Goal: Task Accomplishment & Management: Manage account settings

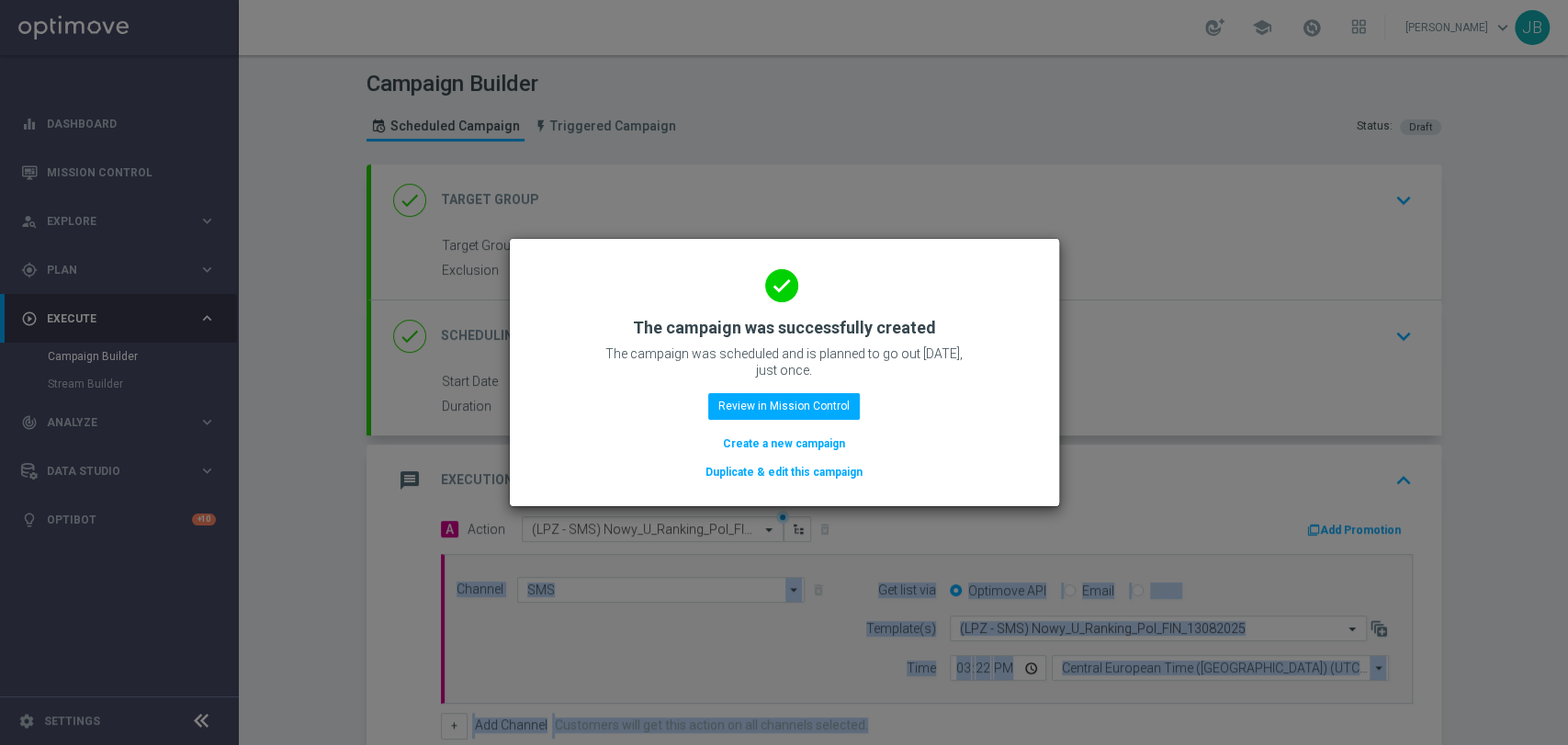
scroll to position [282, 0]
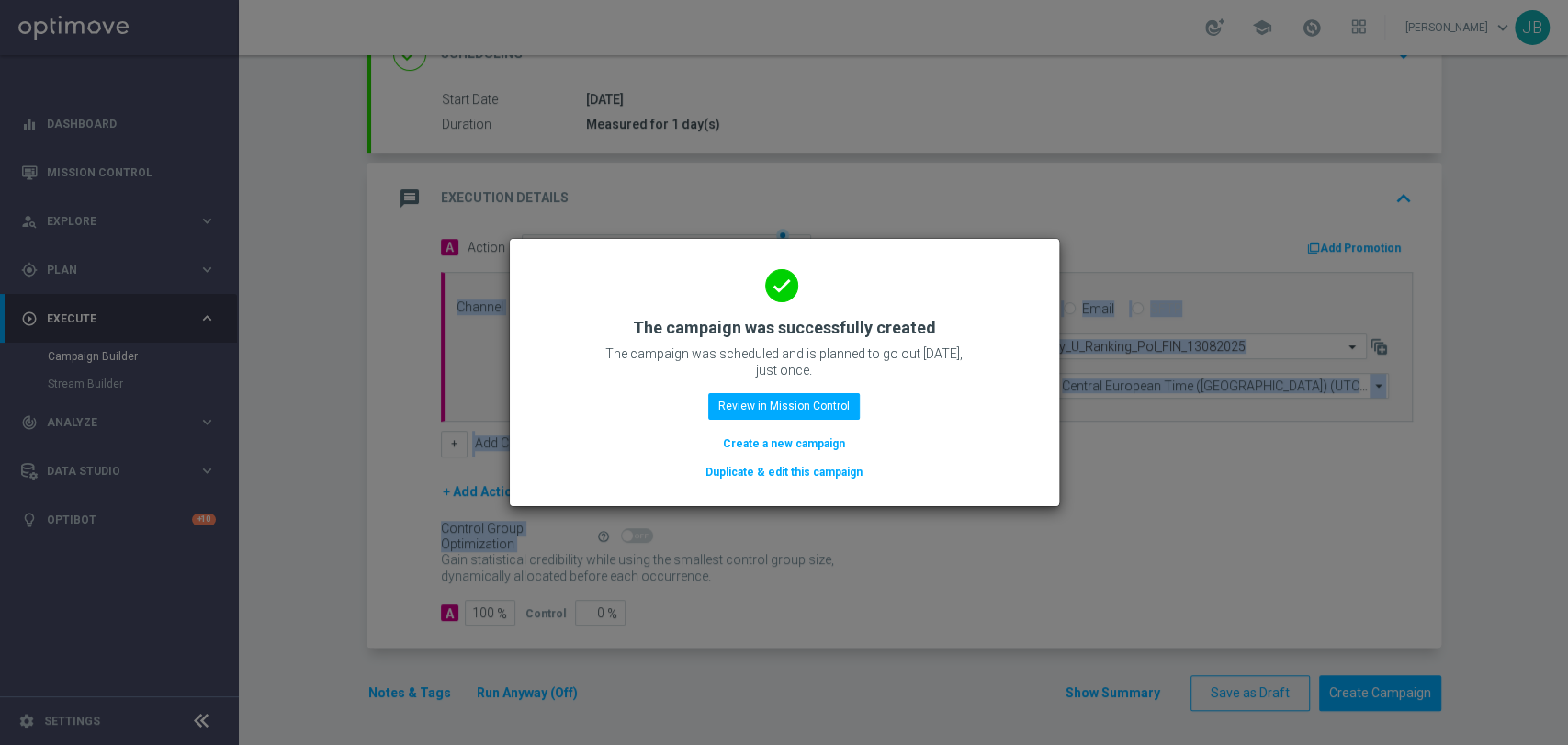
click at [770, 452] on button "Create a new campaign" at bounding box center [784, 443] width 126 height 21
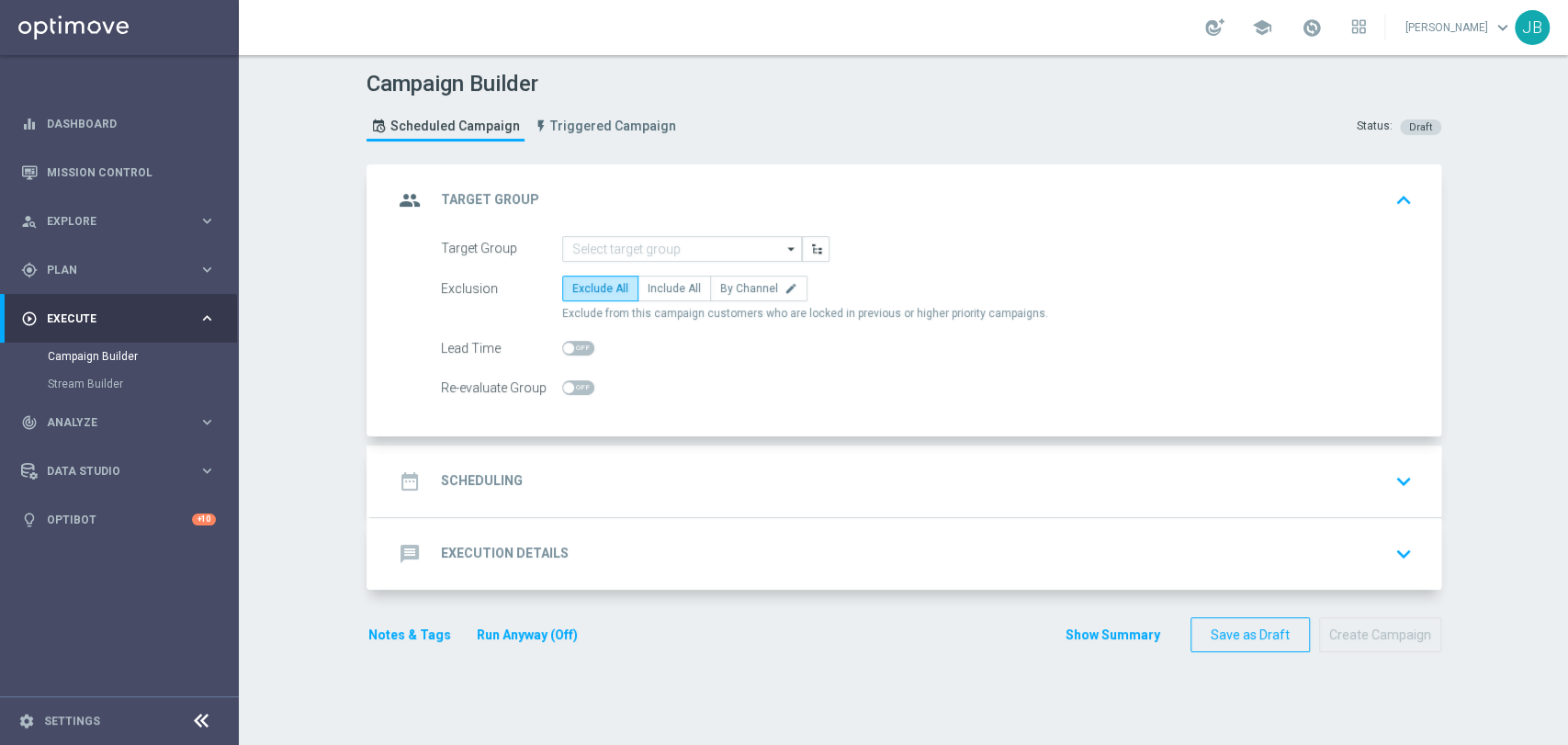
scroll to position [0, 0]
click at [121, 241] on div "person_search Explore keyboard_arrow_right" at bounding box center [118, 221] width 237 height 49
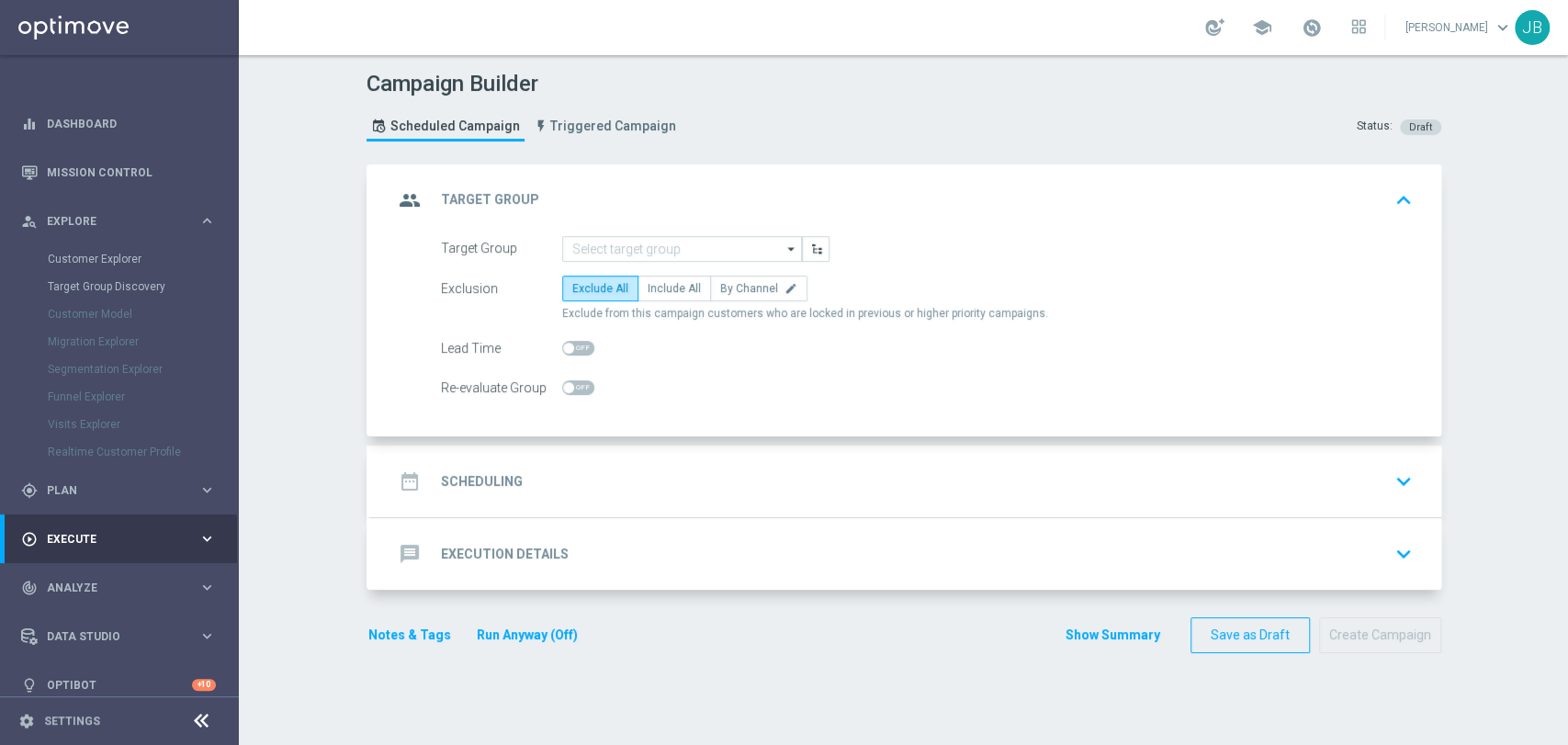
click at [98, 459] on div "Realtime Customer Profile" at bounding box center [143, 452] width 190 height 28
click at [91, 484] on div "gps_fixed Plan" at bounding box center [109, 490] width 177 height 17
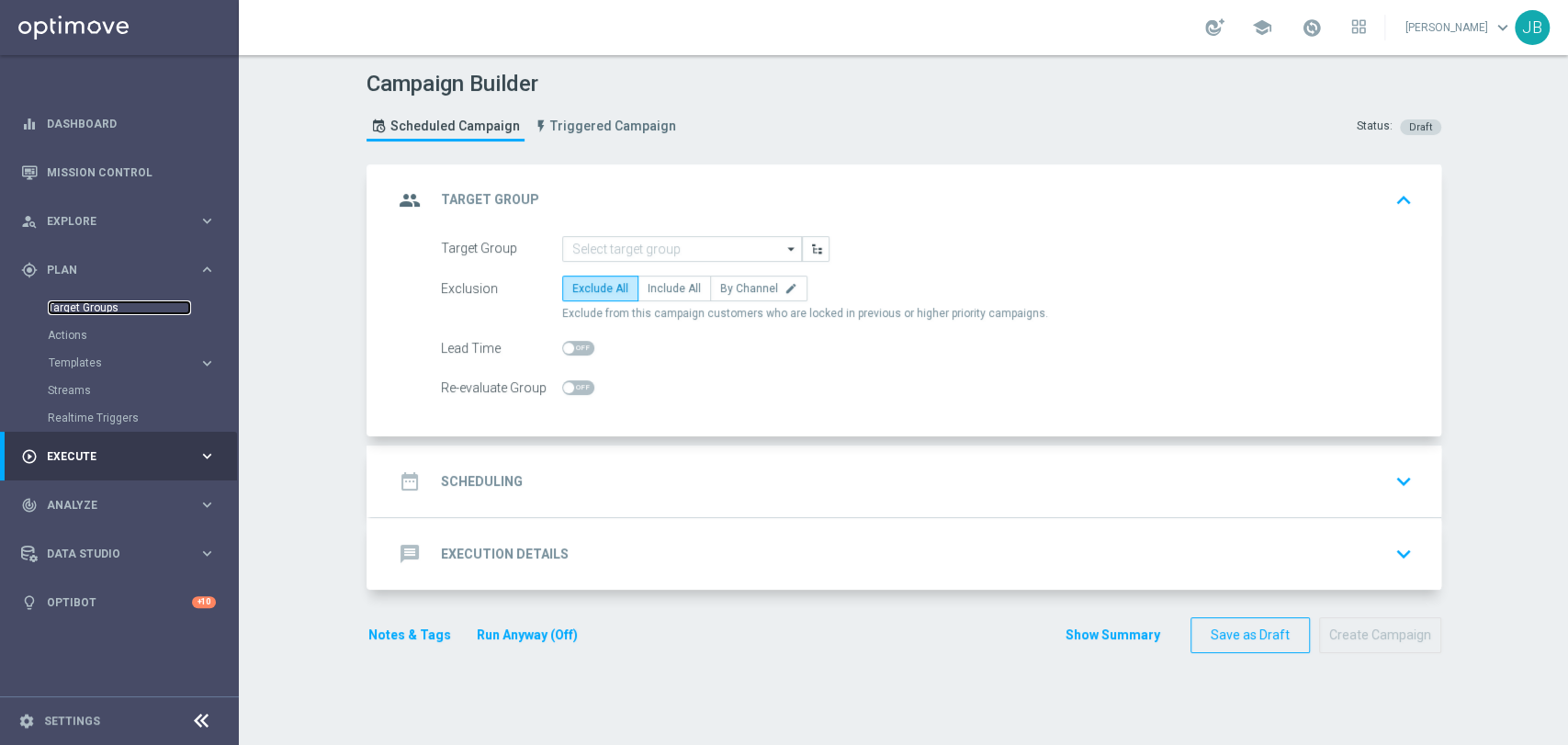
click at [133, 304] on link "Target Groups" at bounding box center [120, 308] width 144 height 15
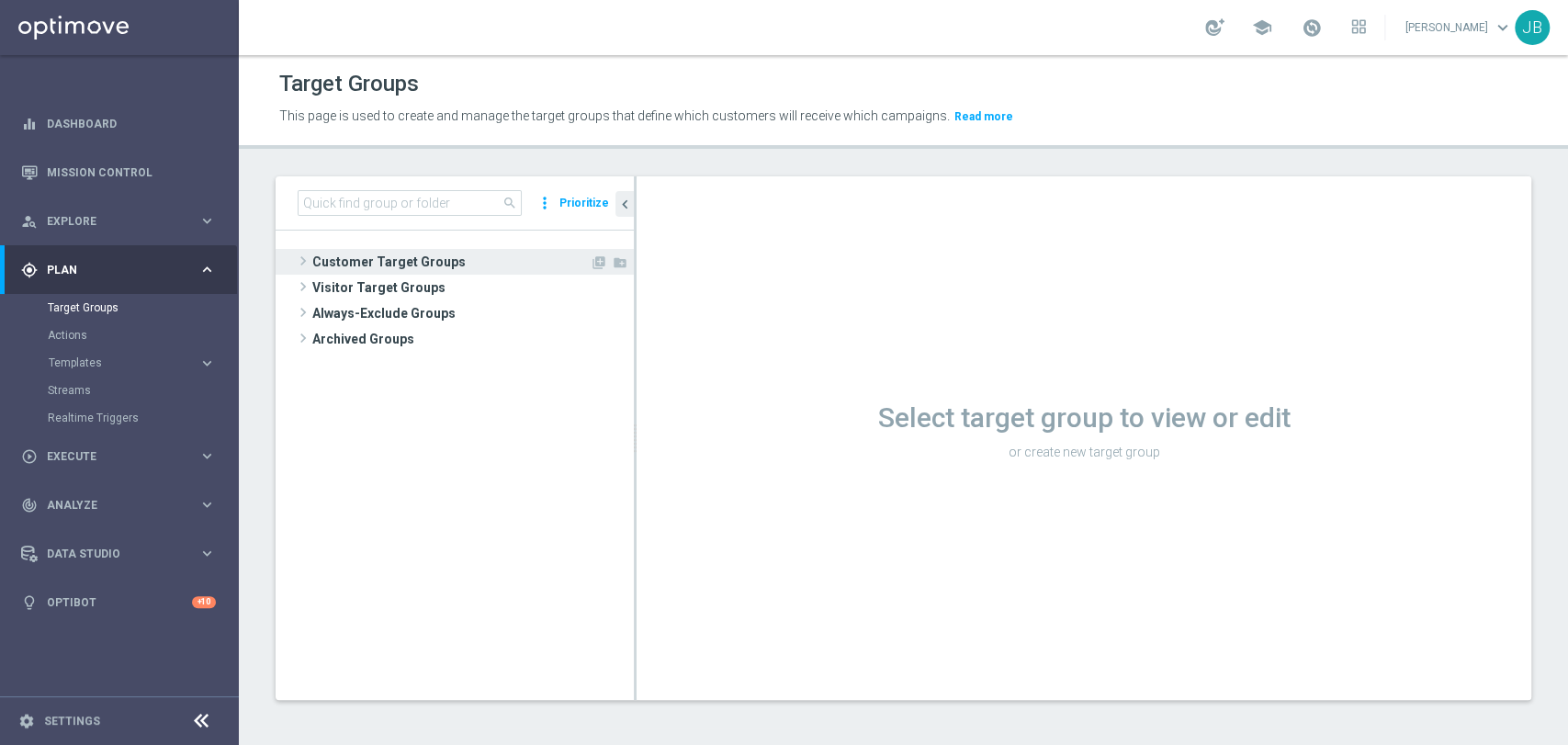
click at [338, 254] on span "Customer Target Groups" at bounding box center [451, 261] width 277 height 26
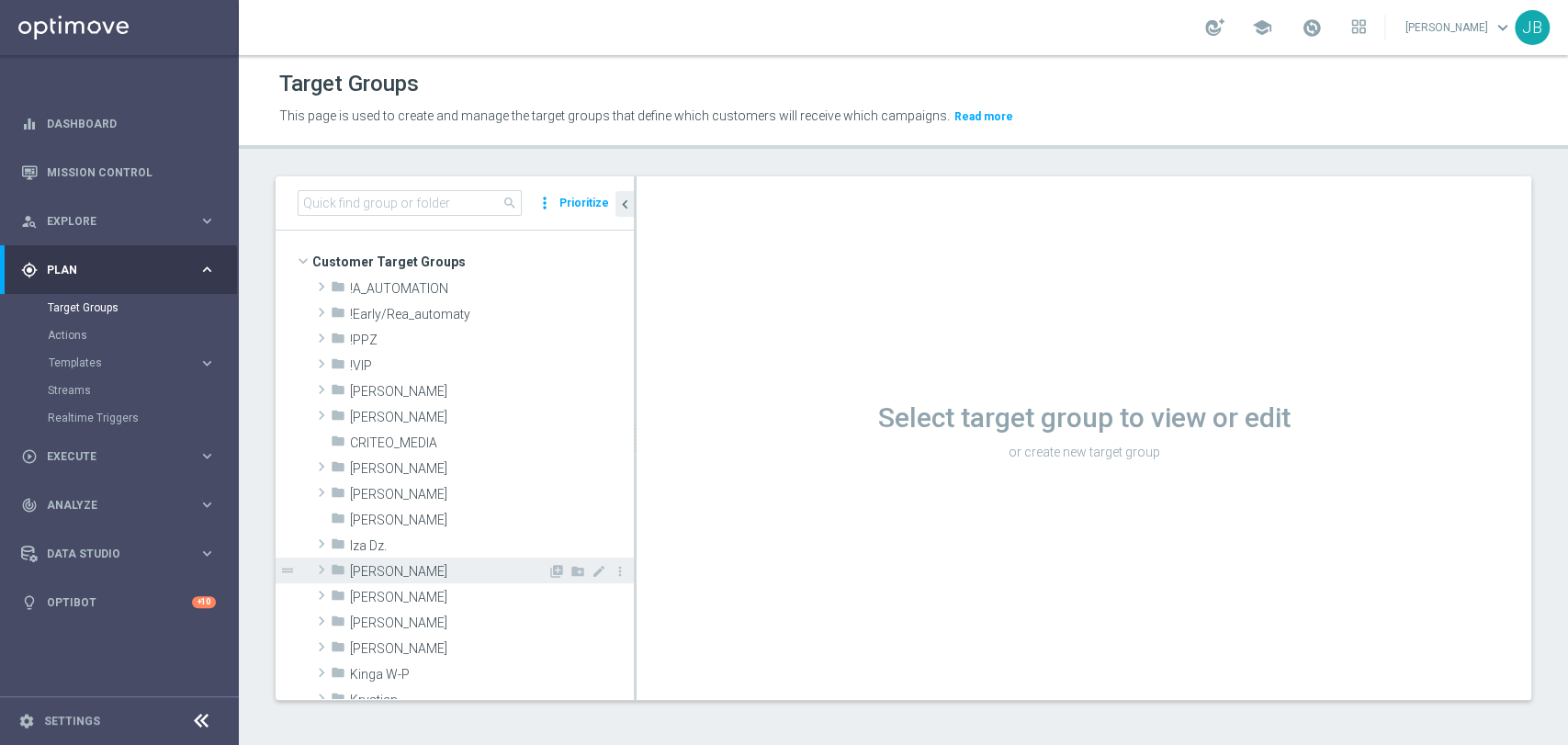
click at [417, 565] on span "[PERSON_NAME]" at bounding box center [448, 572] width 198 height 16
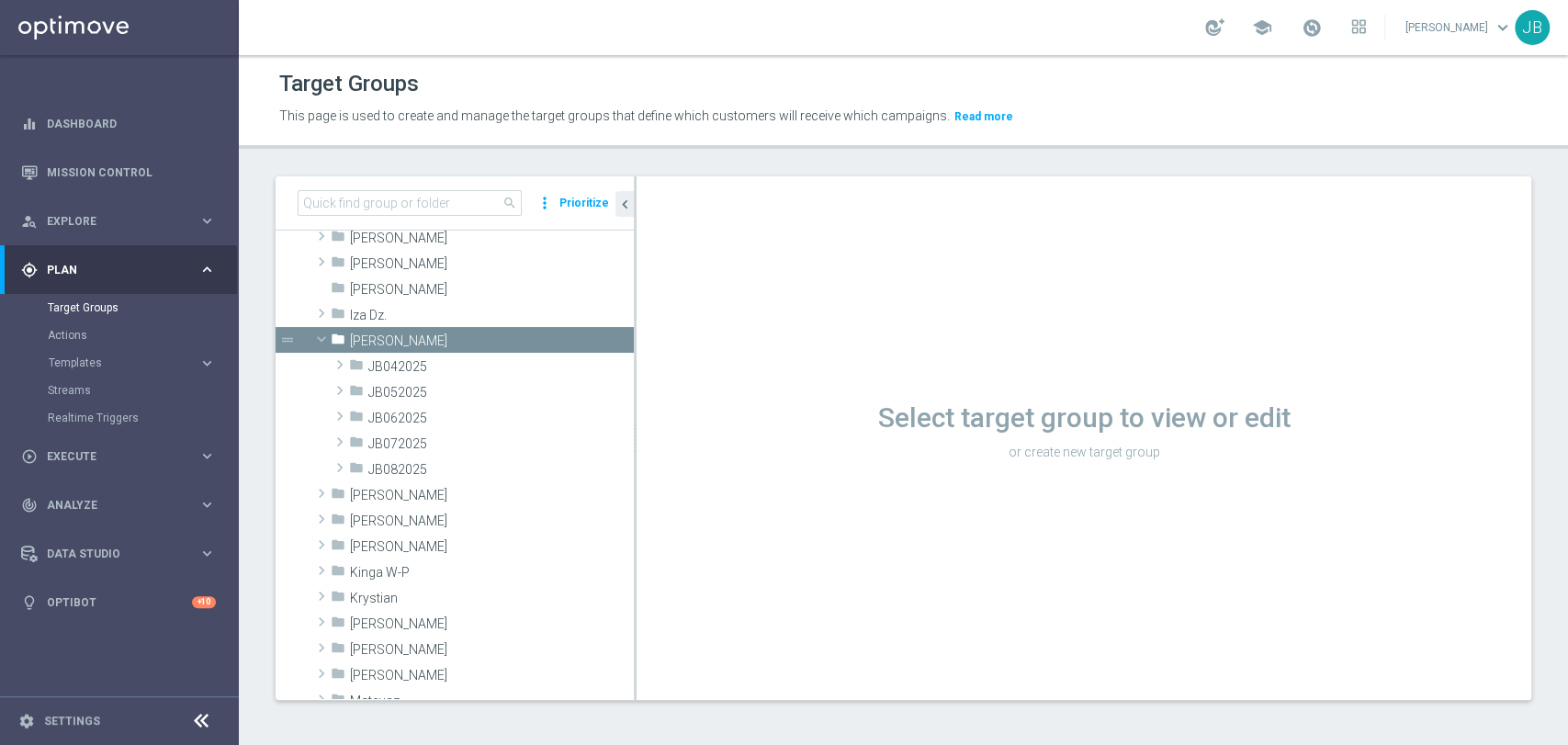
scroll to position [258, 0]
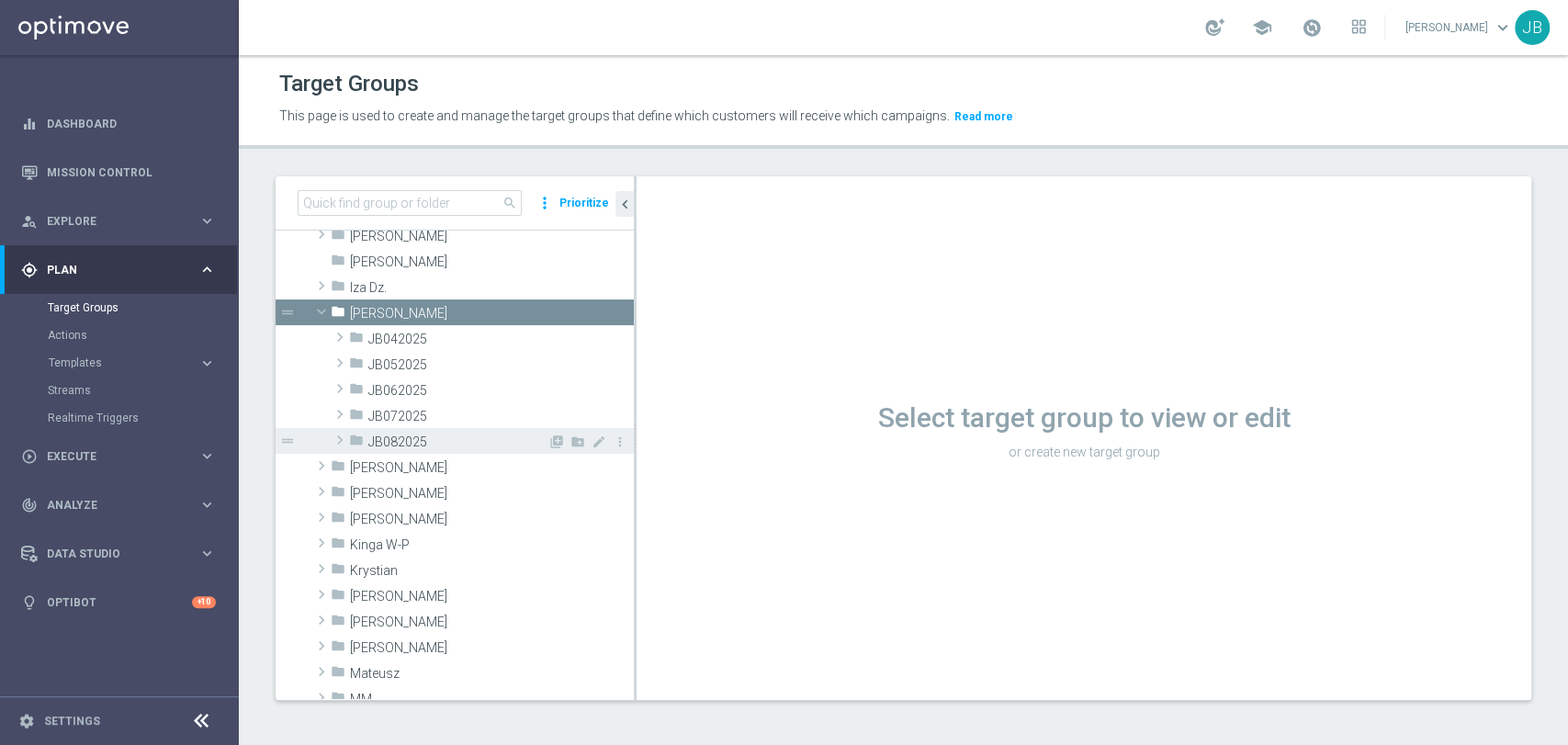
click at [489, 440] on span "JB082025" at bounding box center [458, 442] width 179 height 16
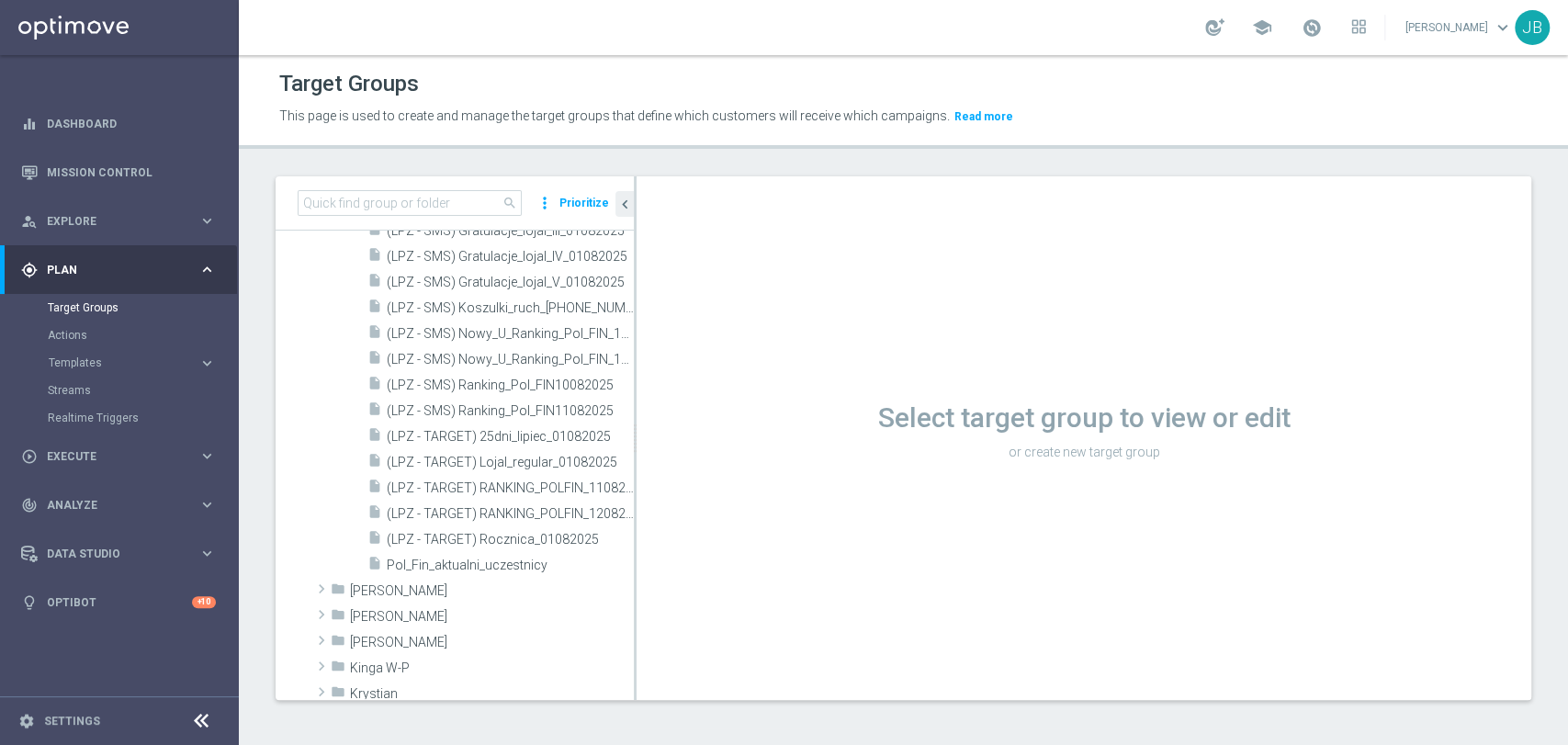
scroll to position [857, 0]
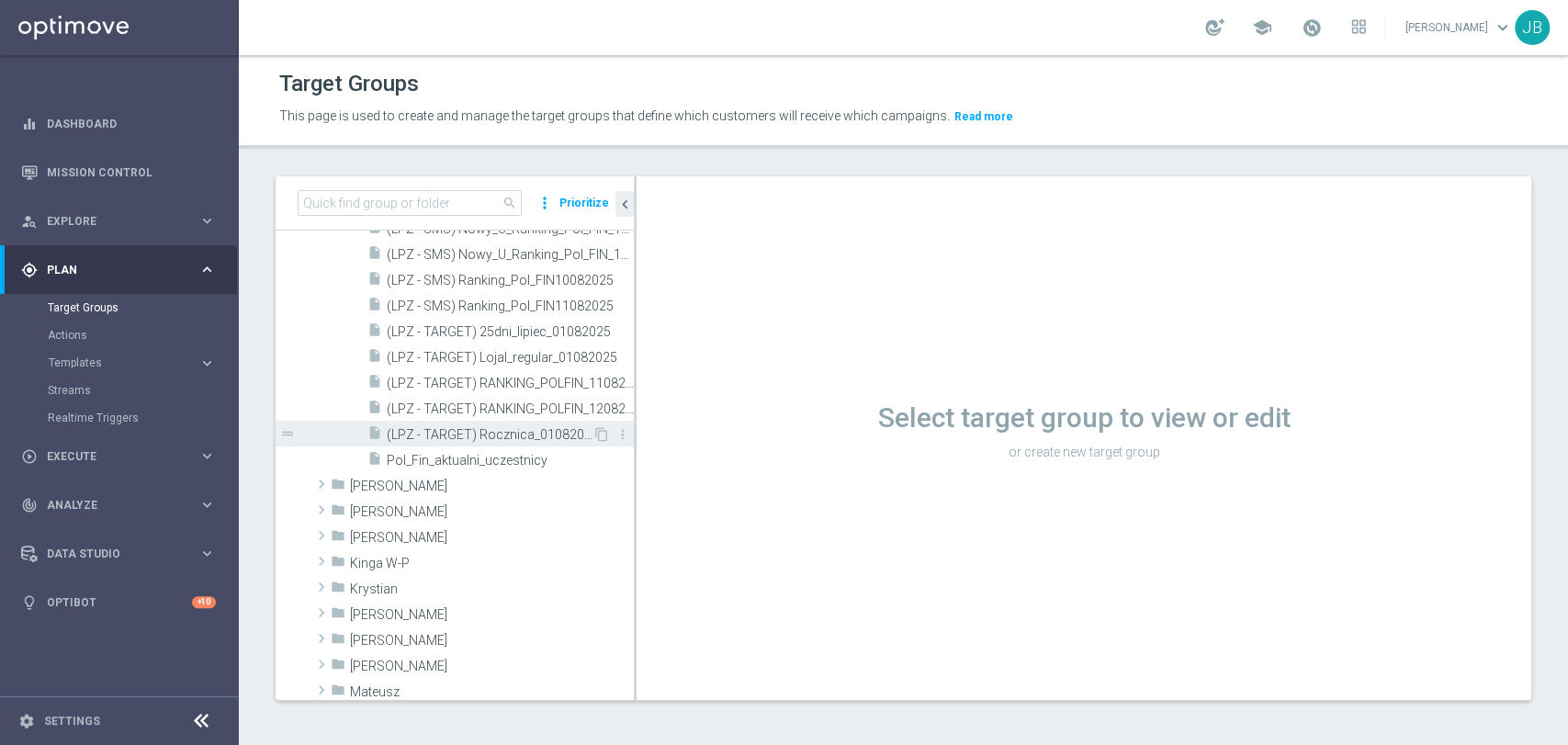
click at [544, 438] on span "(LPZ - TARGET) Rocznica_01082025" at bounding box center [489, 435] width 205 height 16
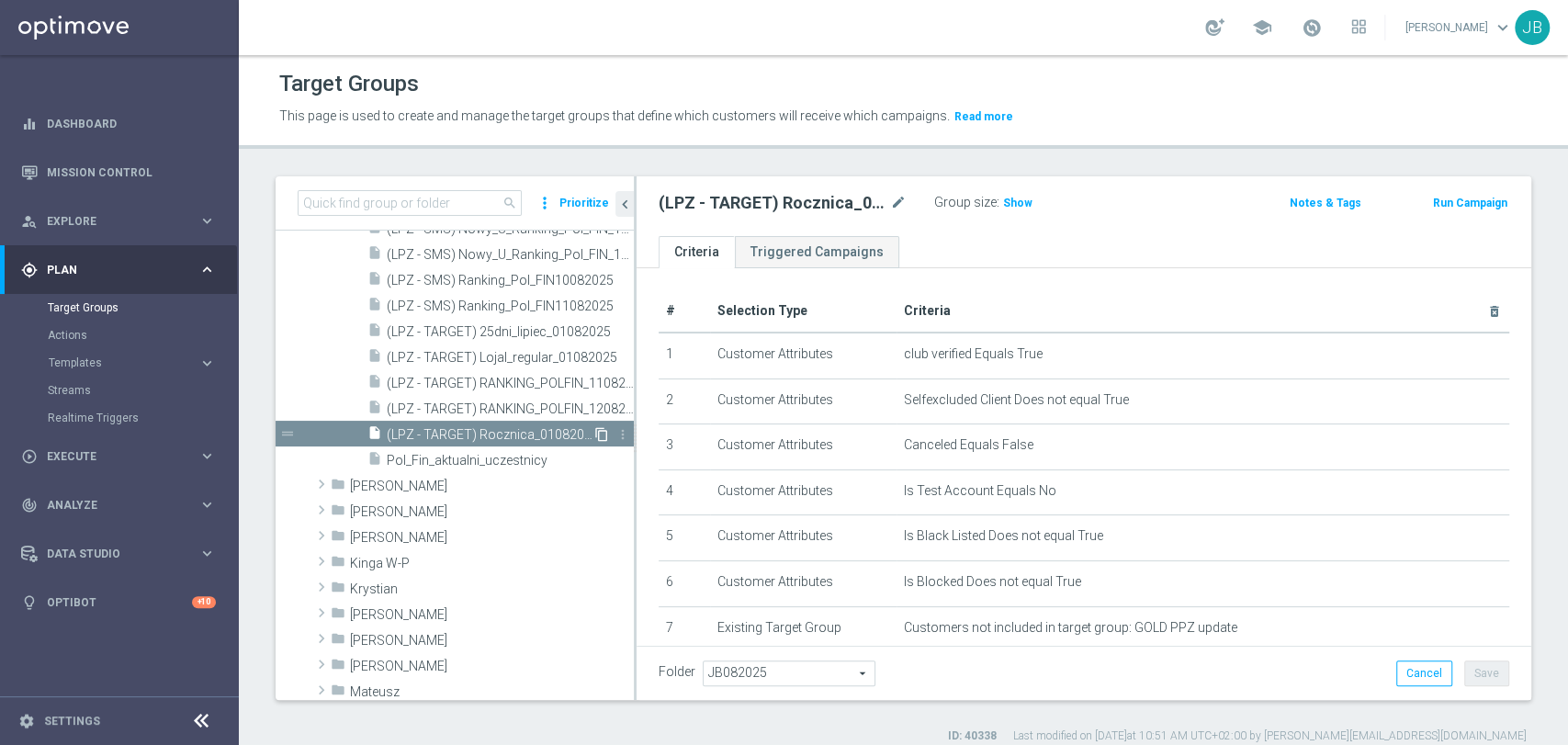
click at [595, 436] on icon "content_copy" at bounding box center [602, 434] width 15 height 15
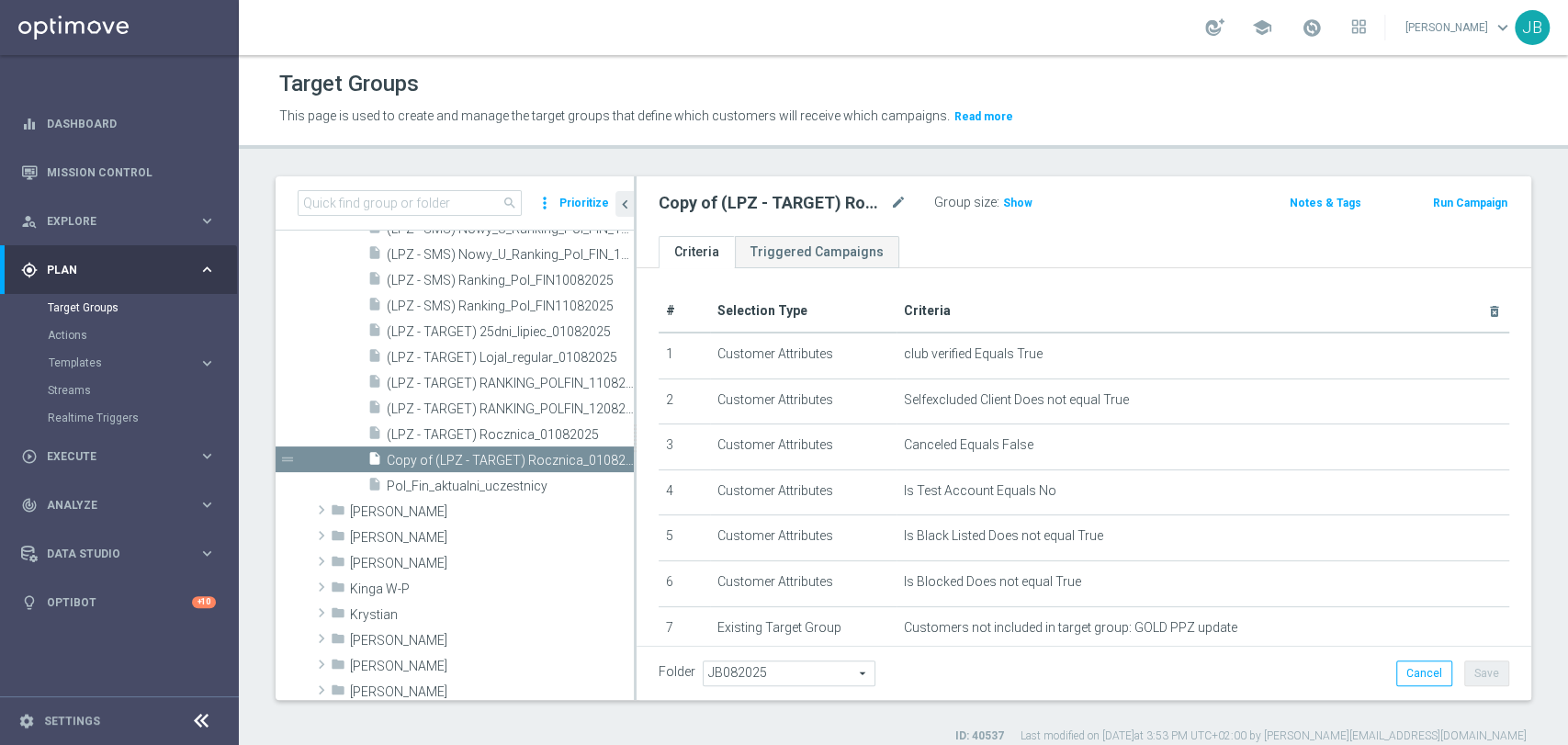
scroll to position [769, 0]
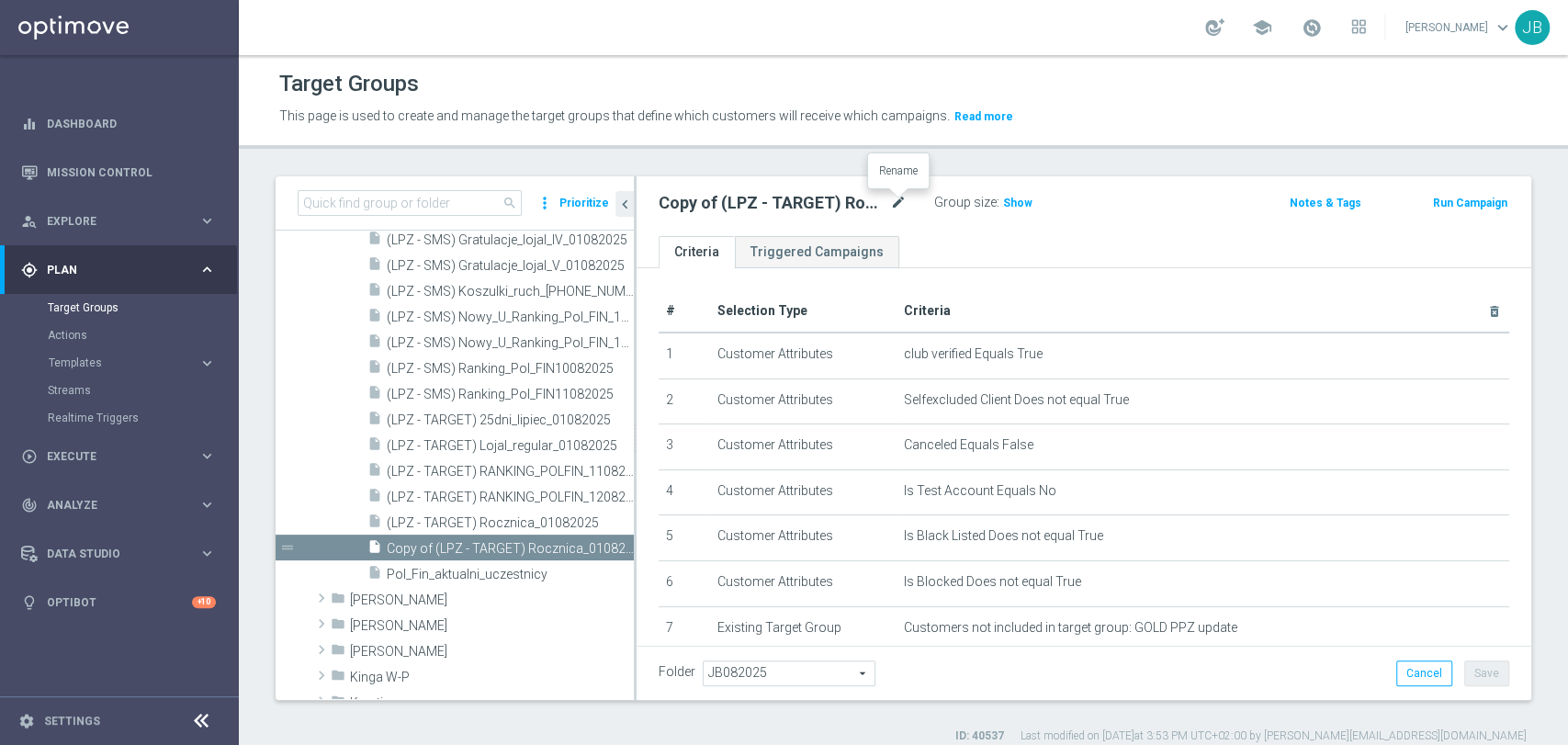
click at [897, 207] on icon "mode_edit" at bounding box center [899, 202] width 17 height 22
type input "(LPZ - SMS) Godziny_[PHONE_NUMBER]"
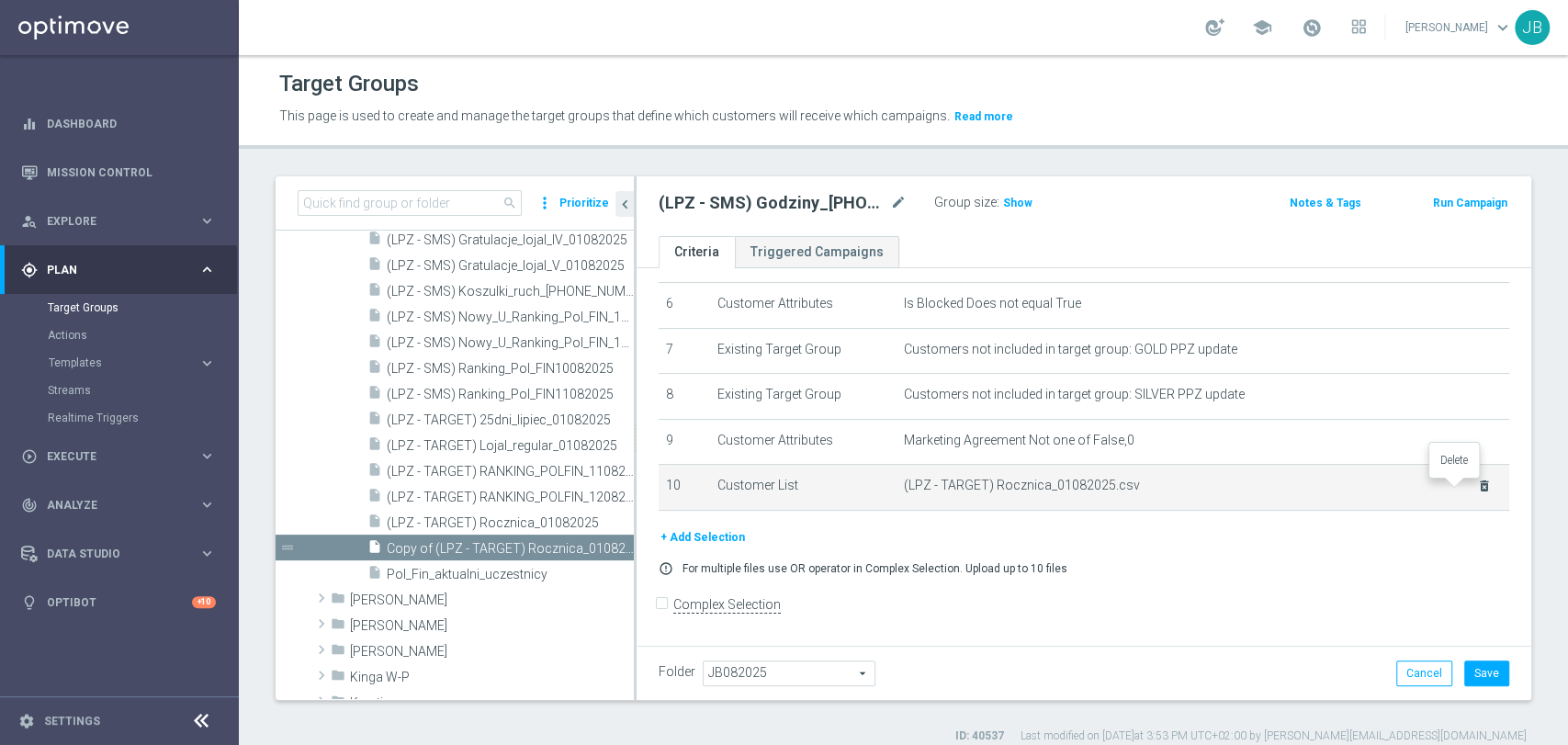
click at [1478, 487] on icon "delete_forever" at bounding box center [1484, 486] width 15 height 15
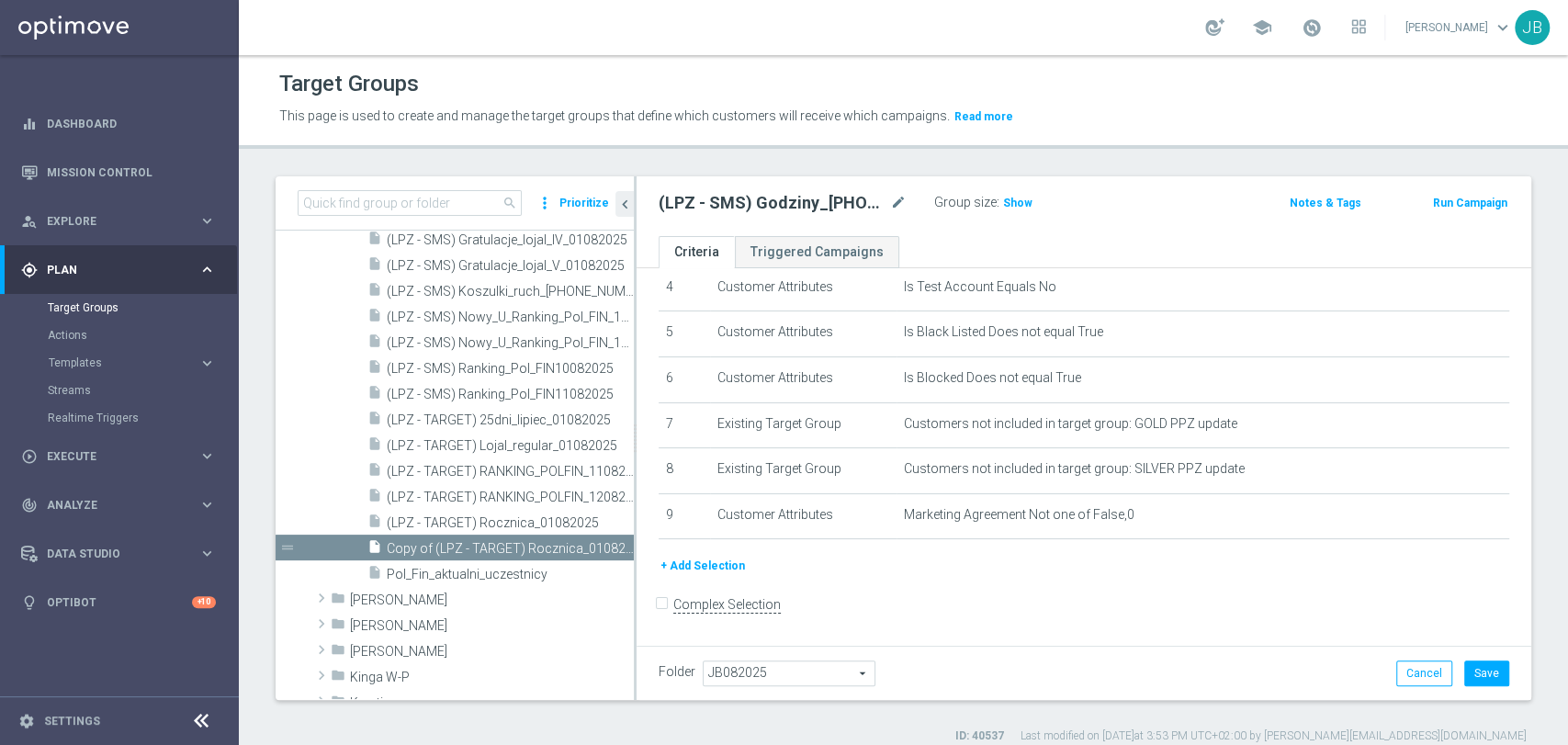
click at [691, 580] on div "+ Add Selection" at bounding box center [1083, 572] width 878 height 34
click at [701, 568] on button "+ Add Selection" at bounding box center [703, 565] width 88 height 21
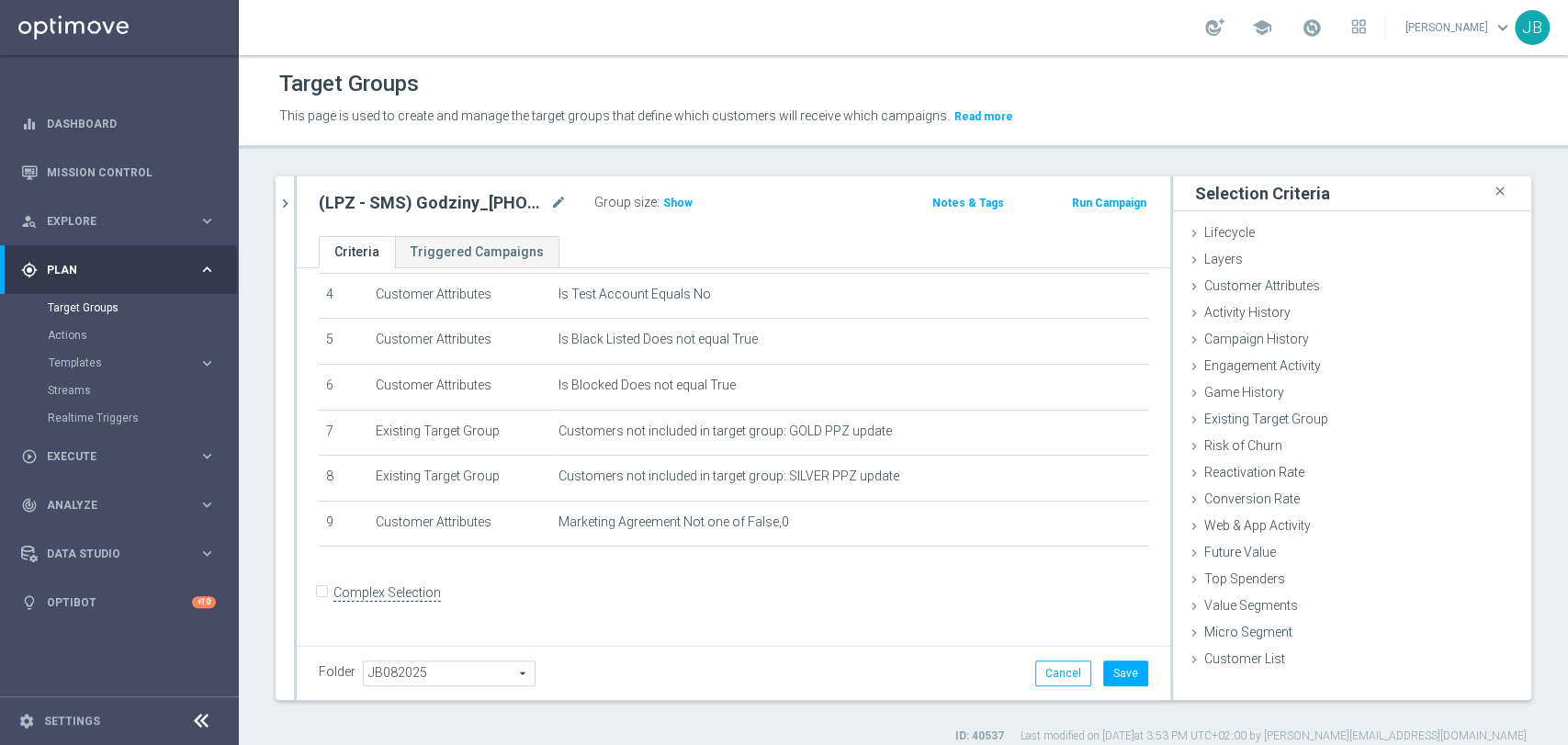
scroll to position [184, 0]
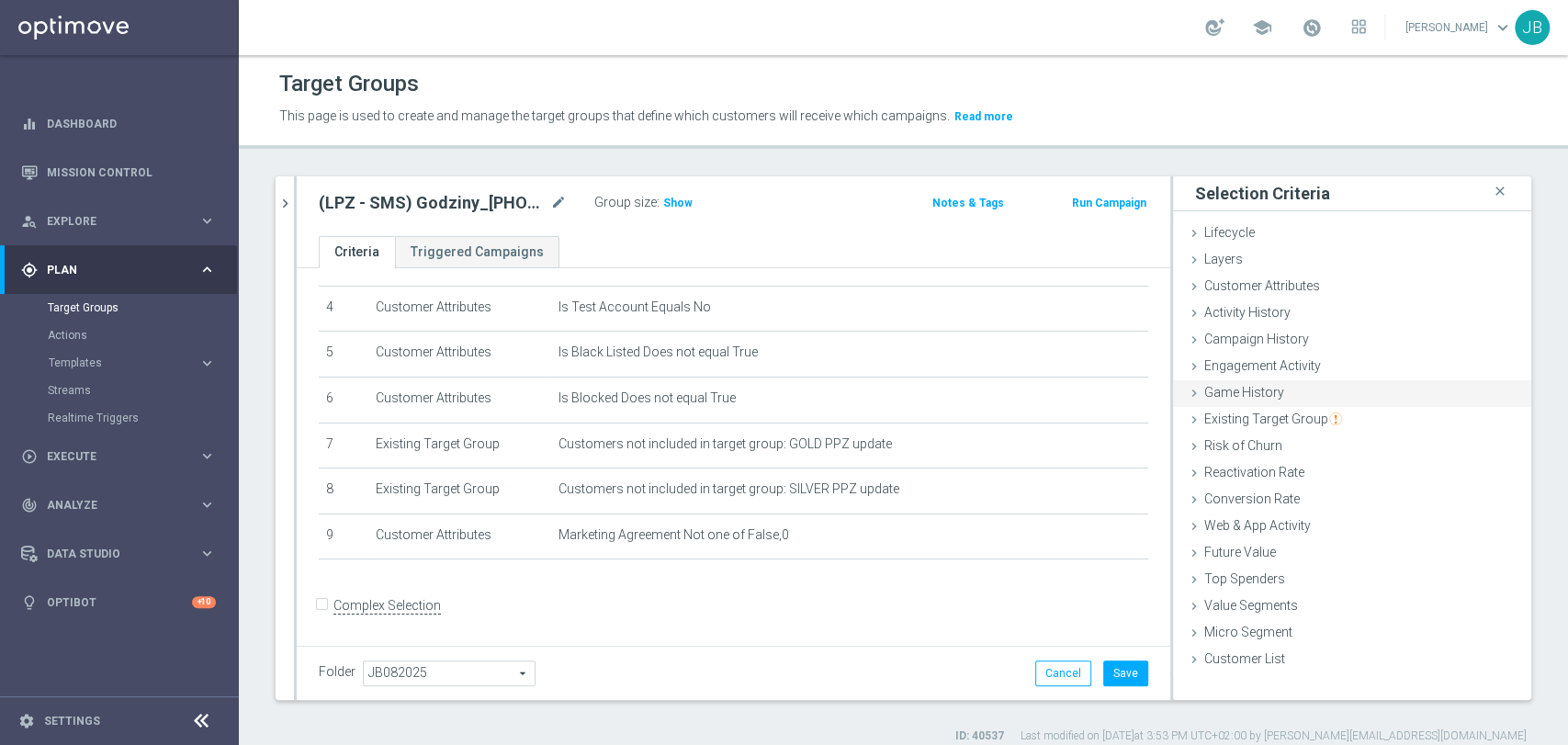
click at [1226, 388] on span "Game History" at bounding box center [1244, 392] width 80 height 15
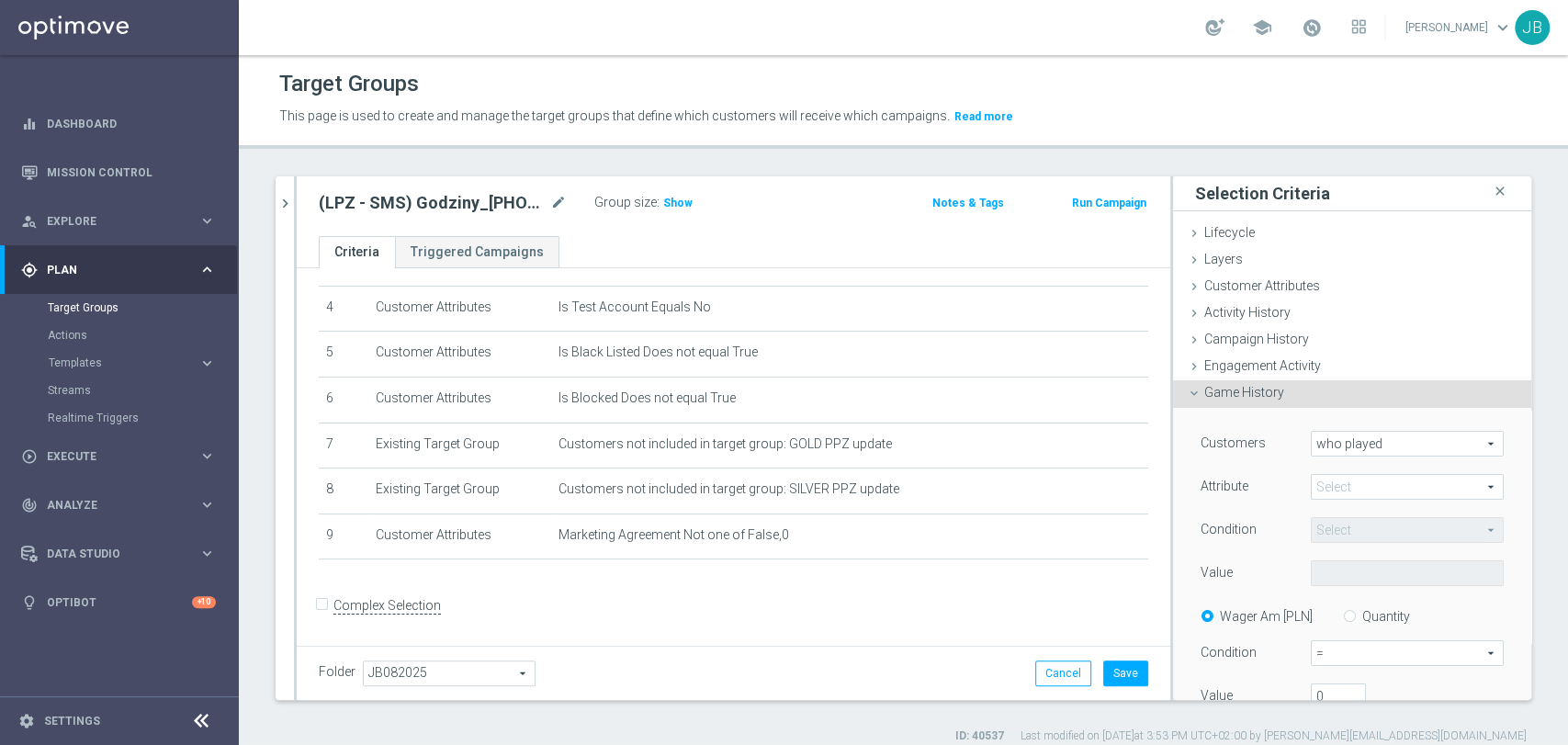
click at [1311, 494] on span at bounding box center [1407, 487] width 191 height 24
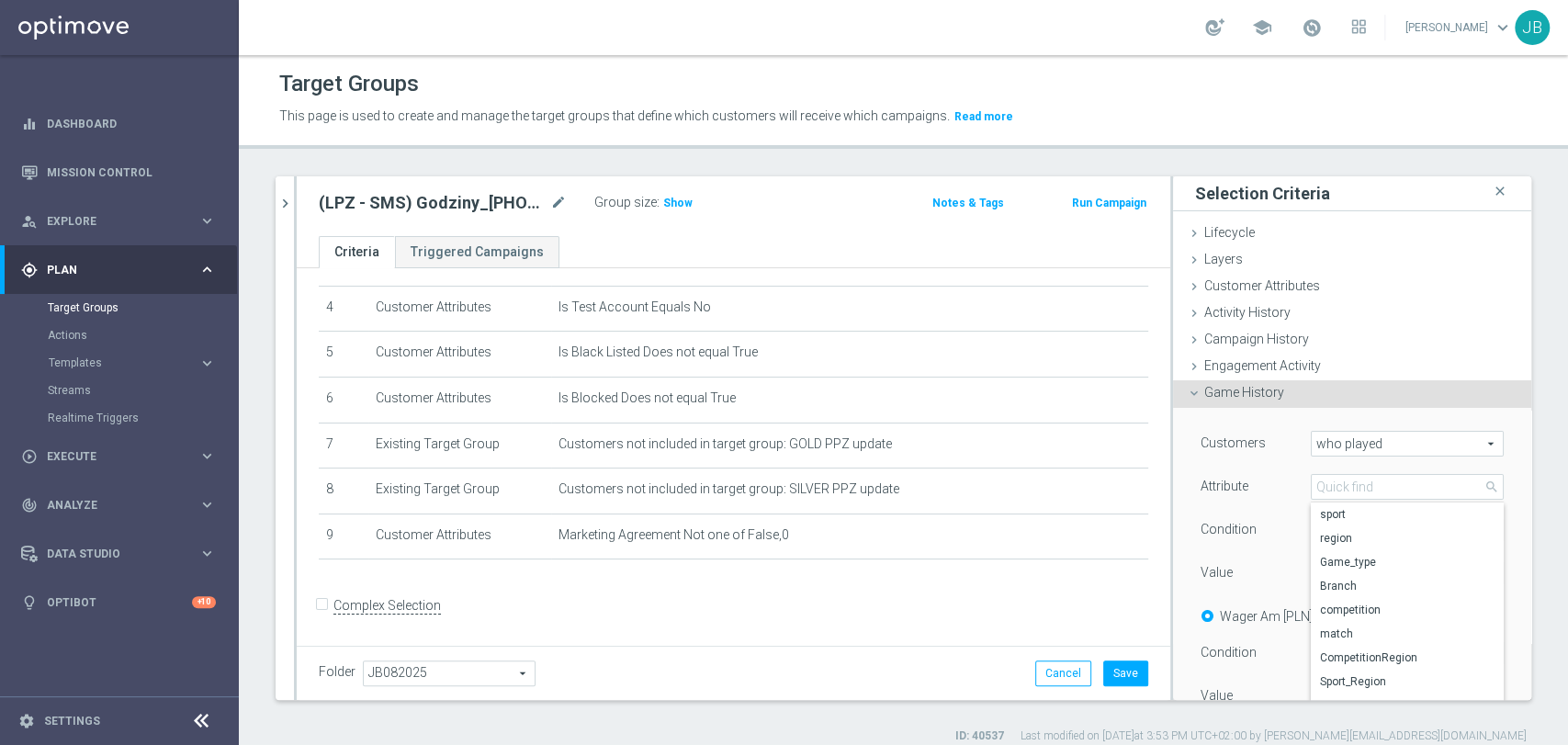
scroll to position [33, 0]
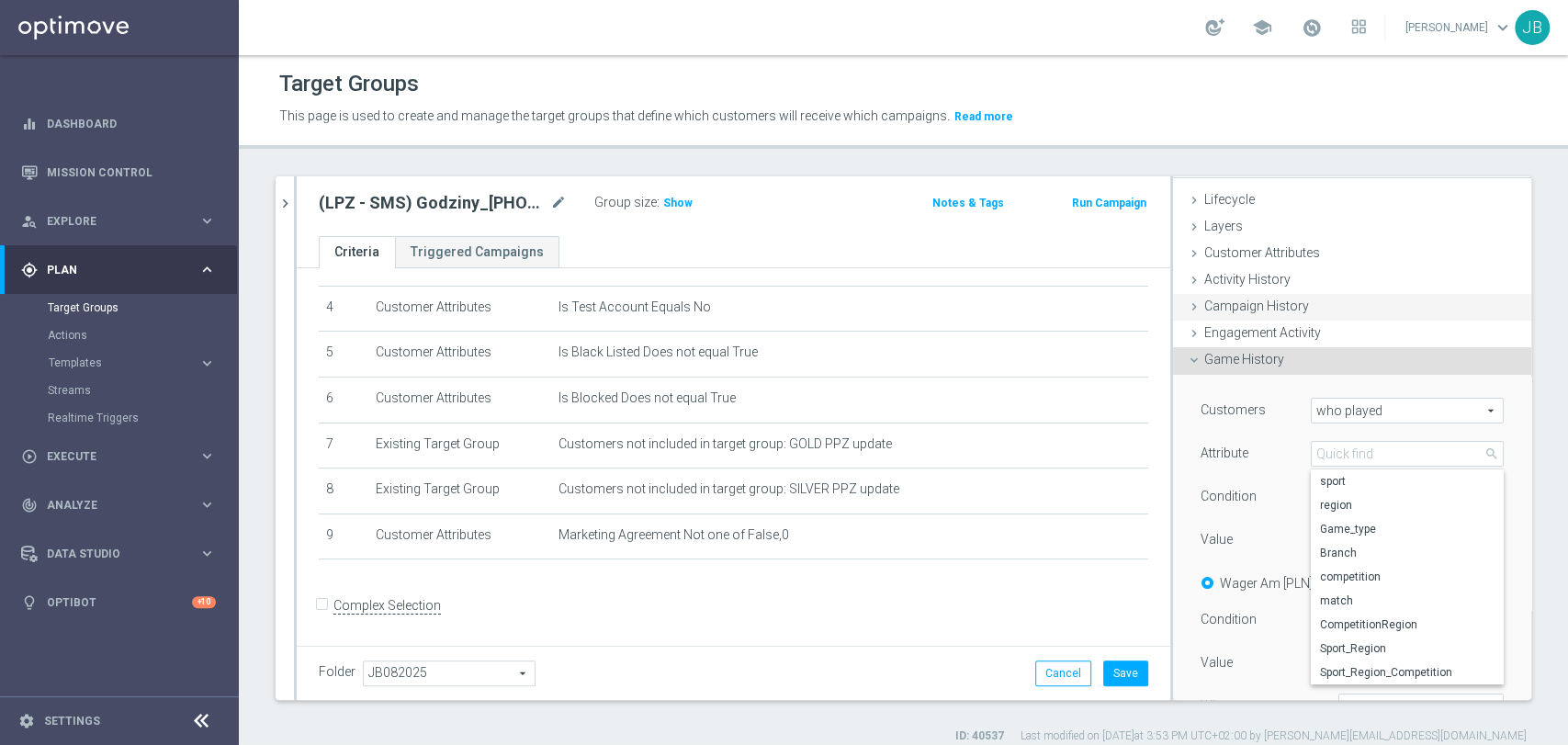
click at [1424, 303] on div "Campaign History done" at bounding box center [1352, 308] width 358 height 28
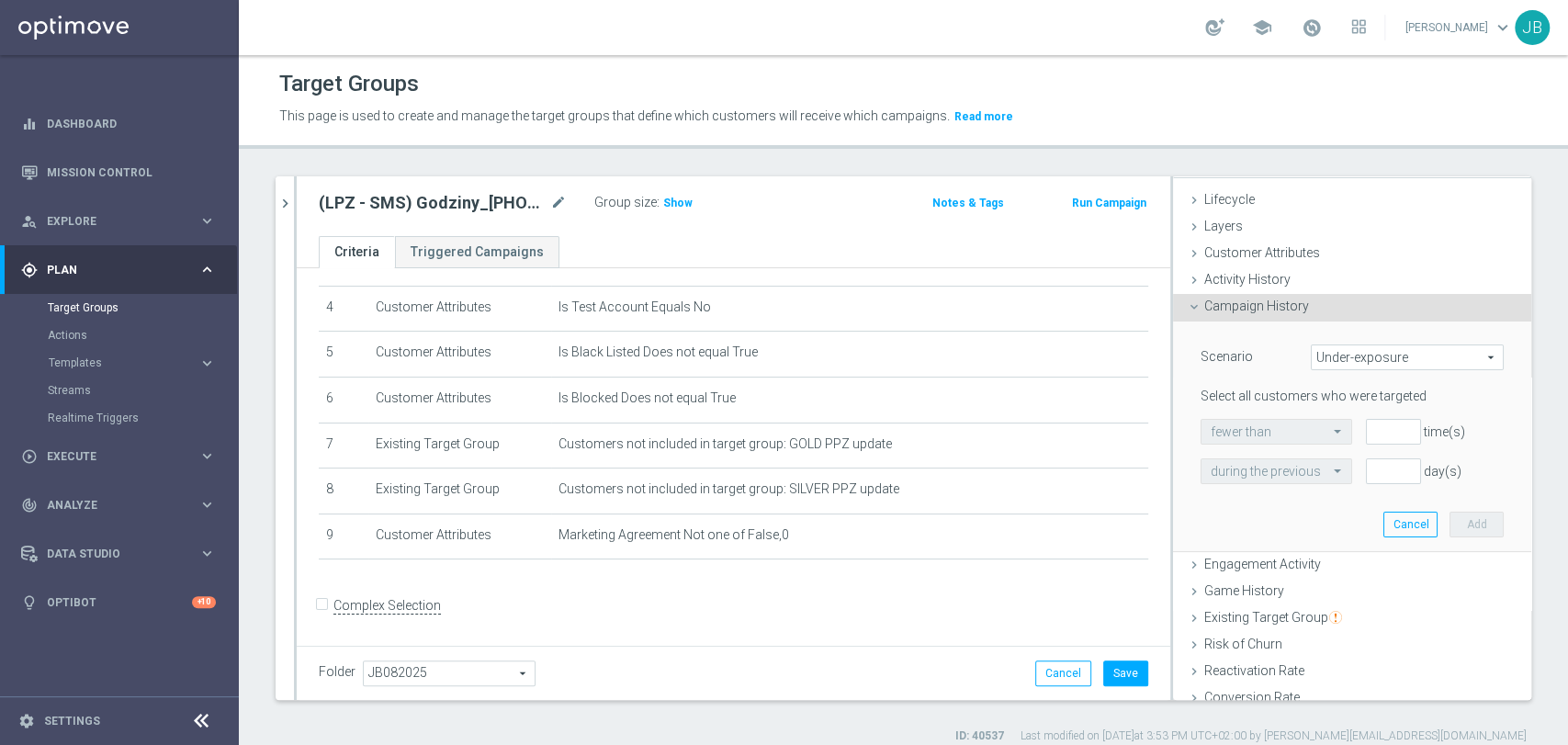
click at [1360, 364] on span "Under-exposure" at bounding box center [1407, 357] width 191 height 24
click at [1395, 520] on button "Cancel" at bounding box center [1410, 525] width 54 height 26
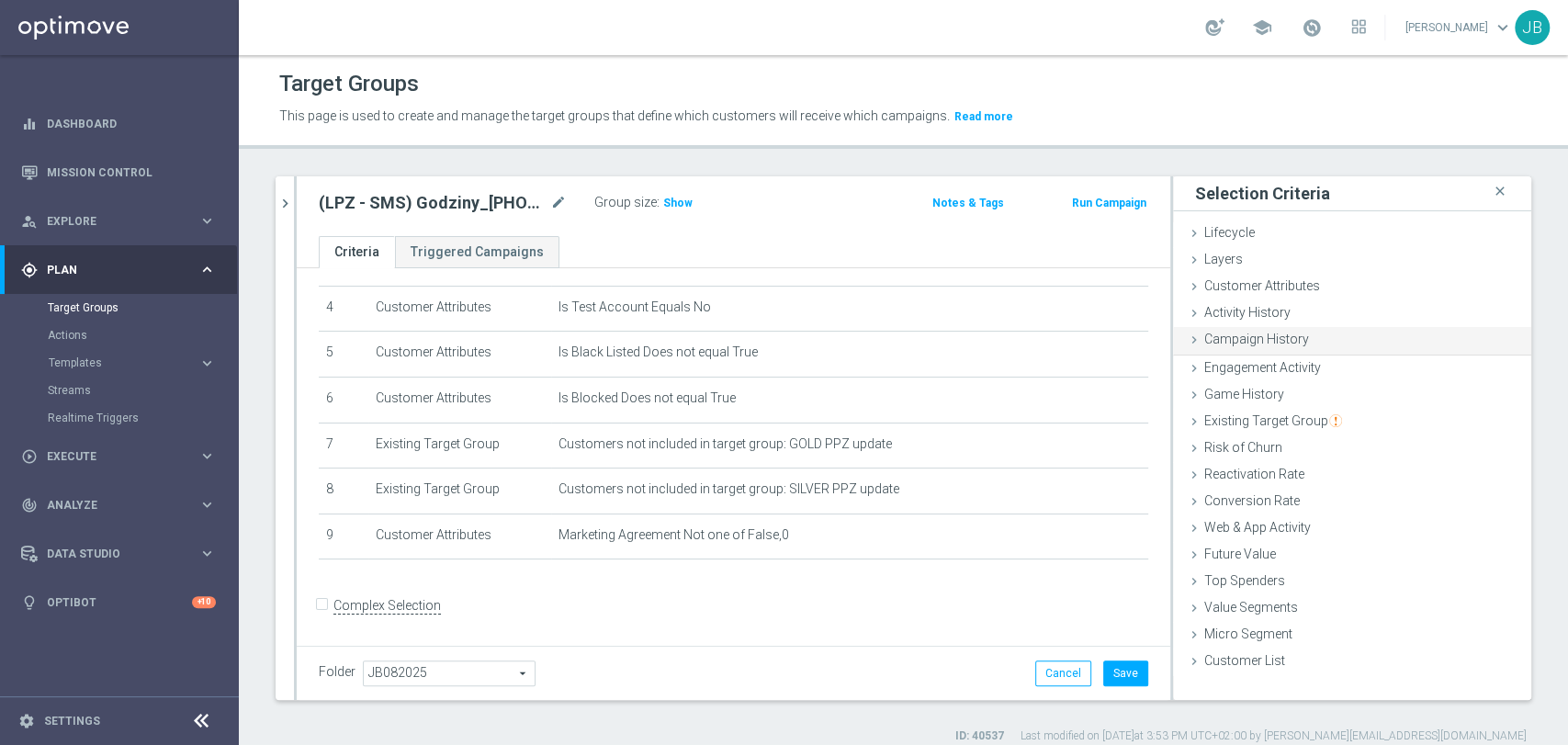
scroll to position [0, 0]
click at [1252, 385] on span "Game History" at bounding box center [1244, 392] width 80 height 15
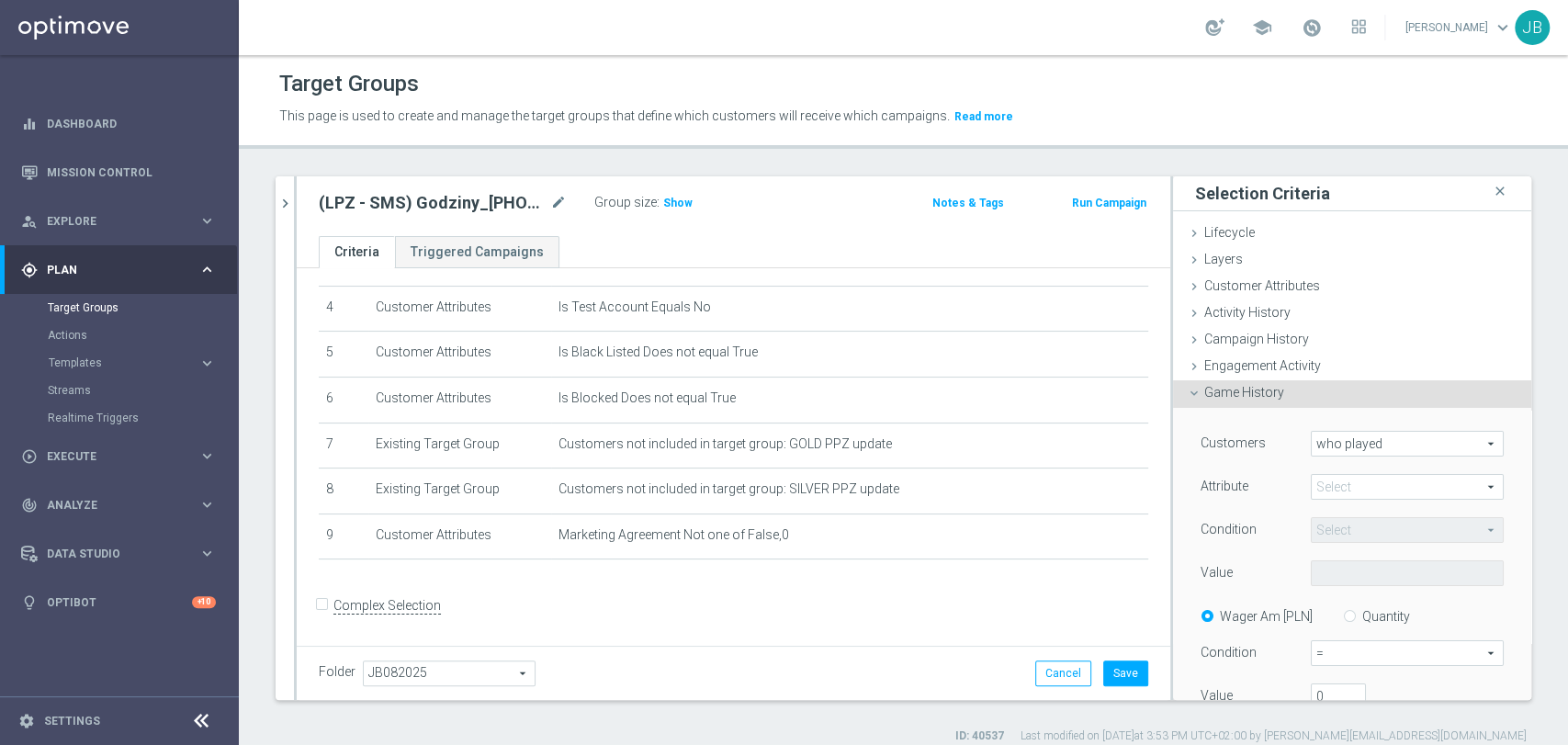
click at [1364, 501] on div "Attribute Select arrow_drop_down search" at bounding box center [1352, 488] width 330 height 29
click at [1332, 622] on div "Quantity" at bounding box center [1369, 614] width 81 height 23
click at [1363, 619] on label "Quantity" at bounding box center [1386, 616] width 48 height 17
click at [1348, 619] on input "Quantity" at bounding box center [1354, 613] width 12 height 12
radio input "true"
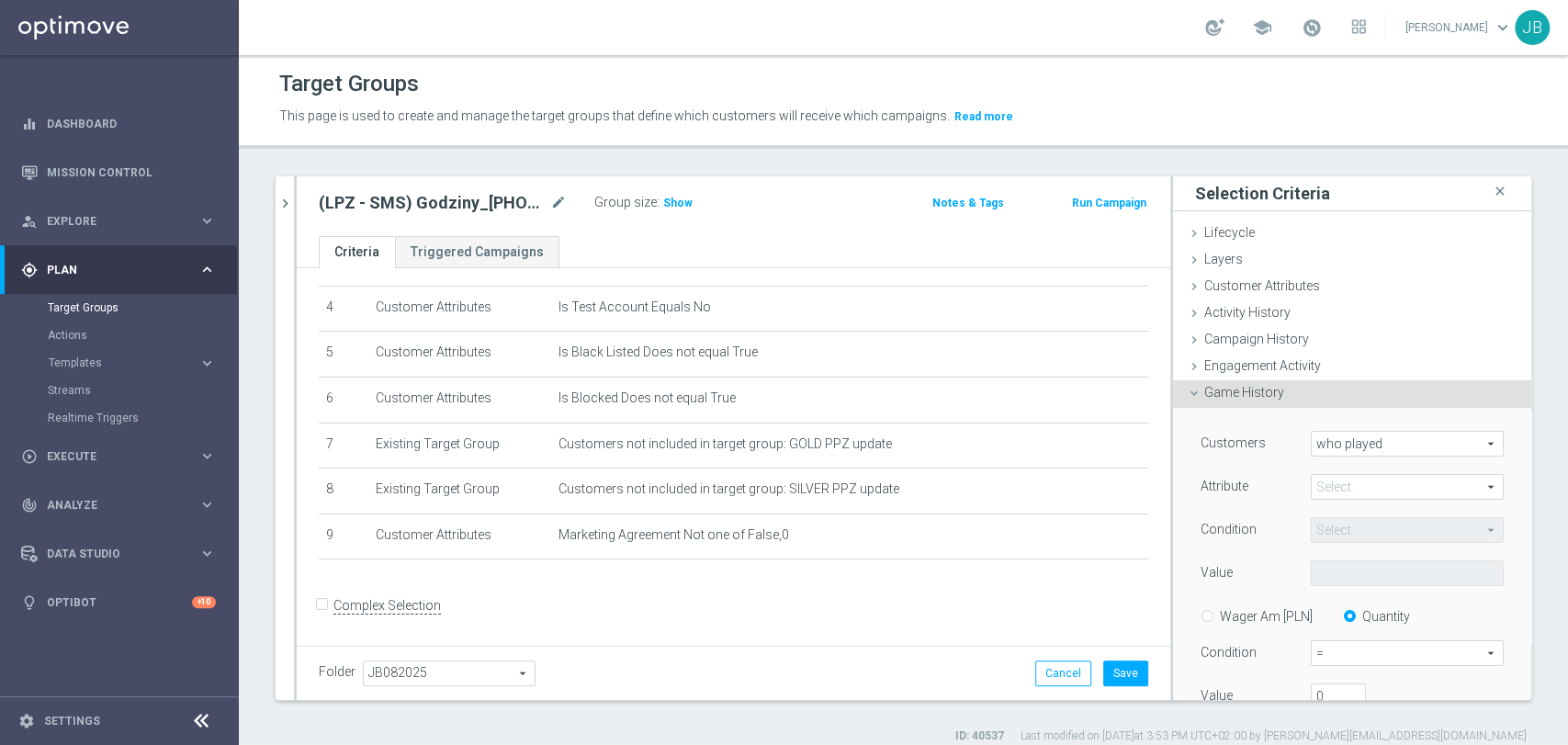
click at [1327, 484] on span at bounding box center [1407, 487] width 191 height 24
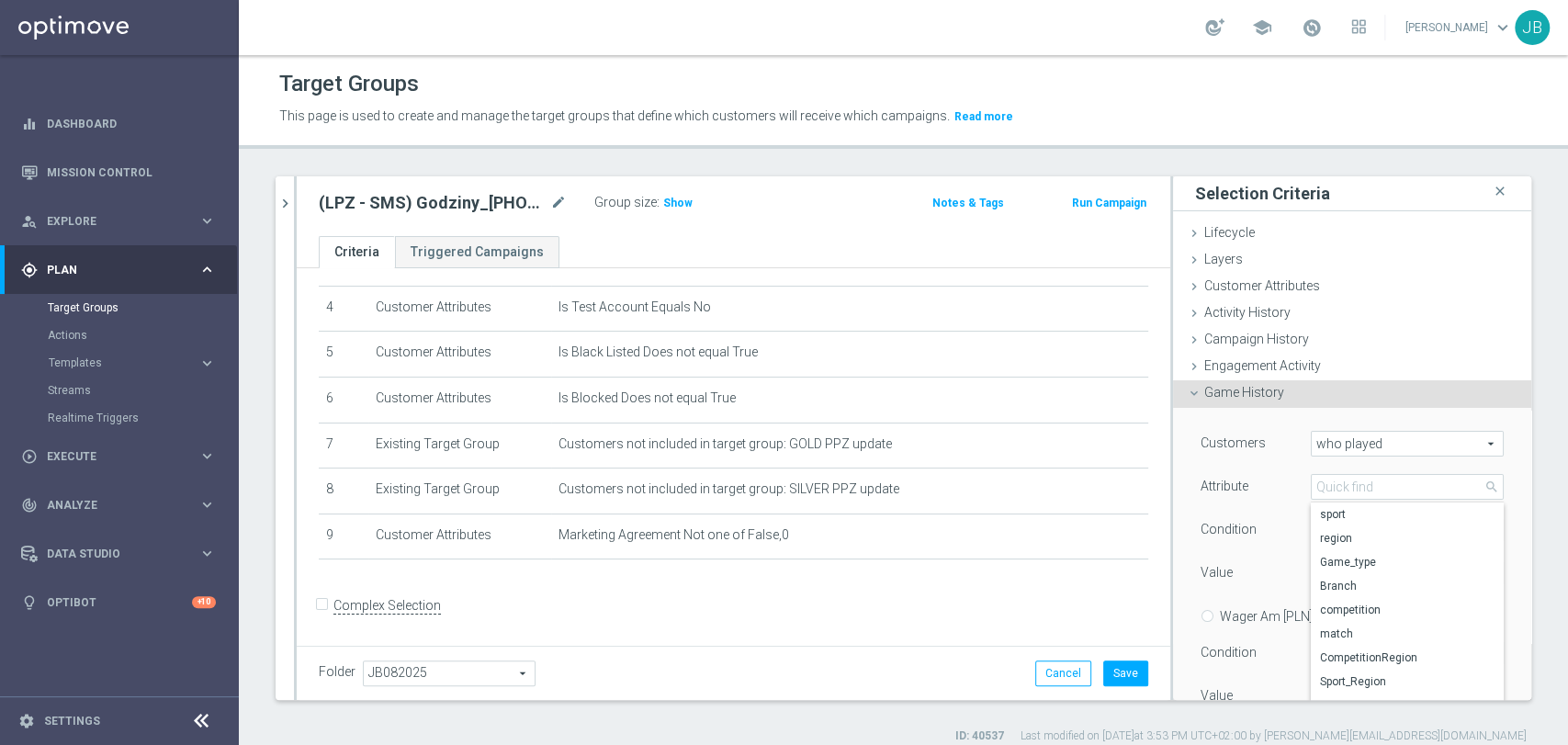
scroll to position [63, 0]
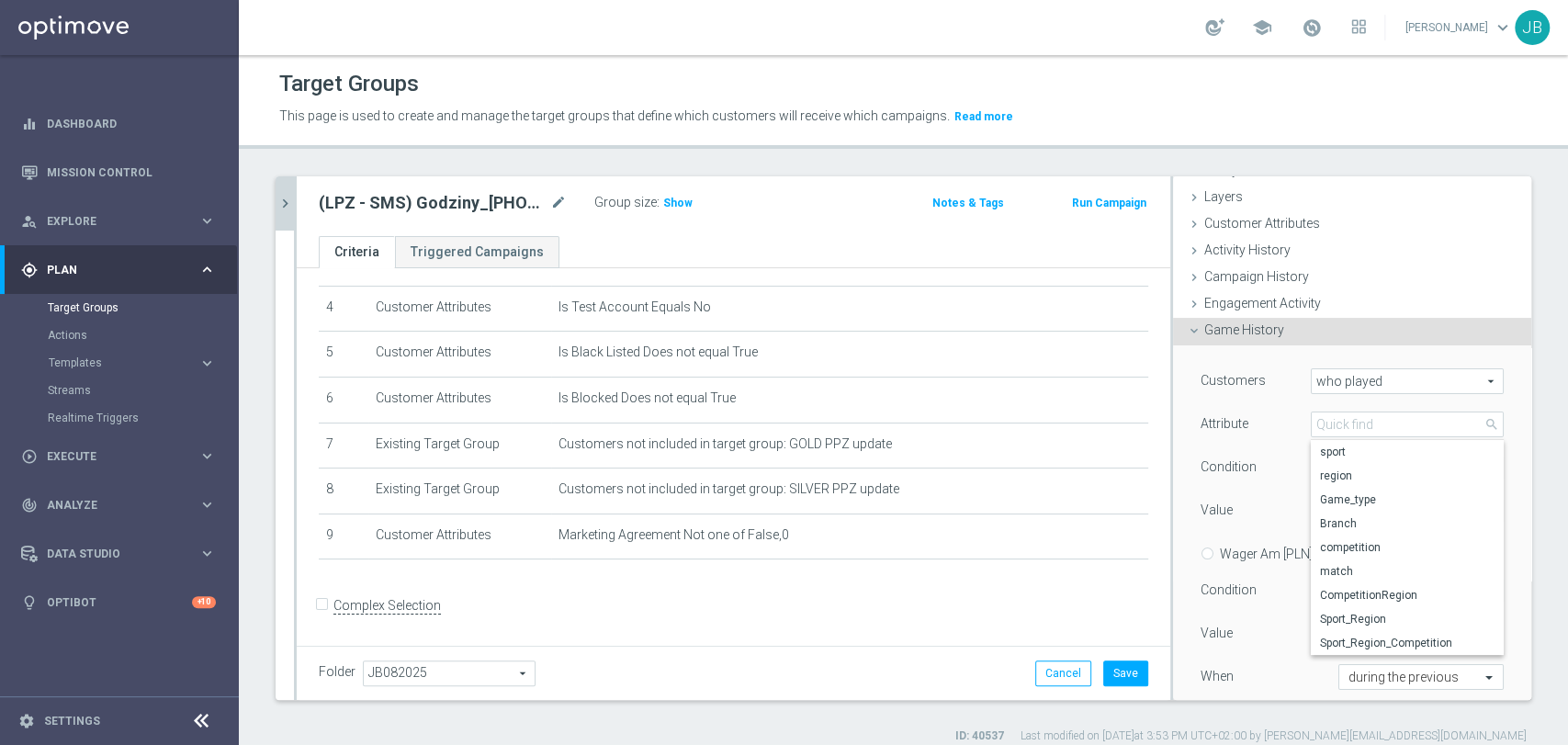
click at [289, 215] on button "chevron_right" at bounding box center [284, 202] width 19 height 54
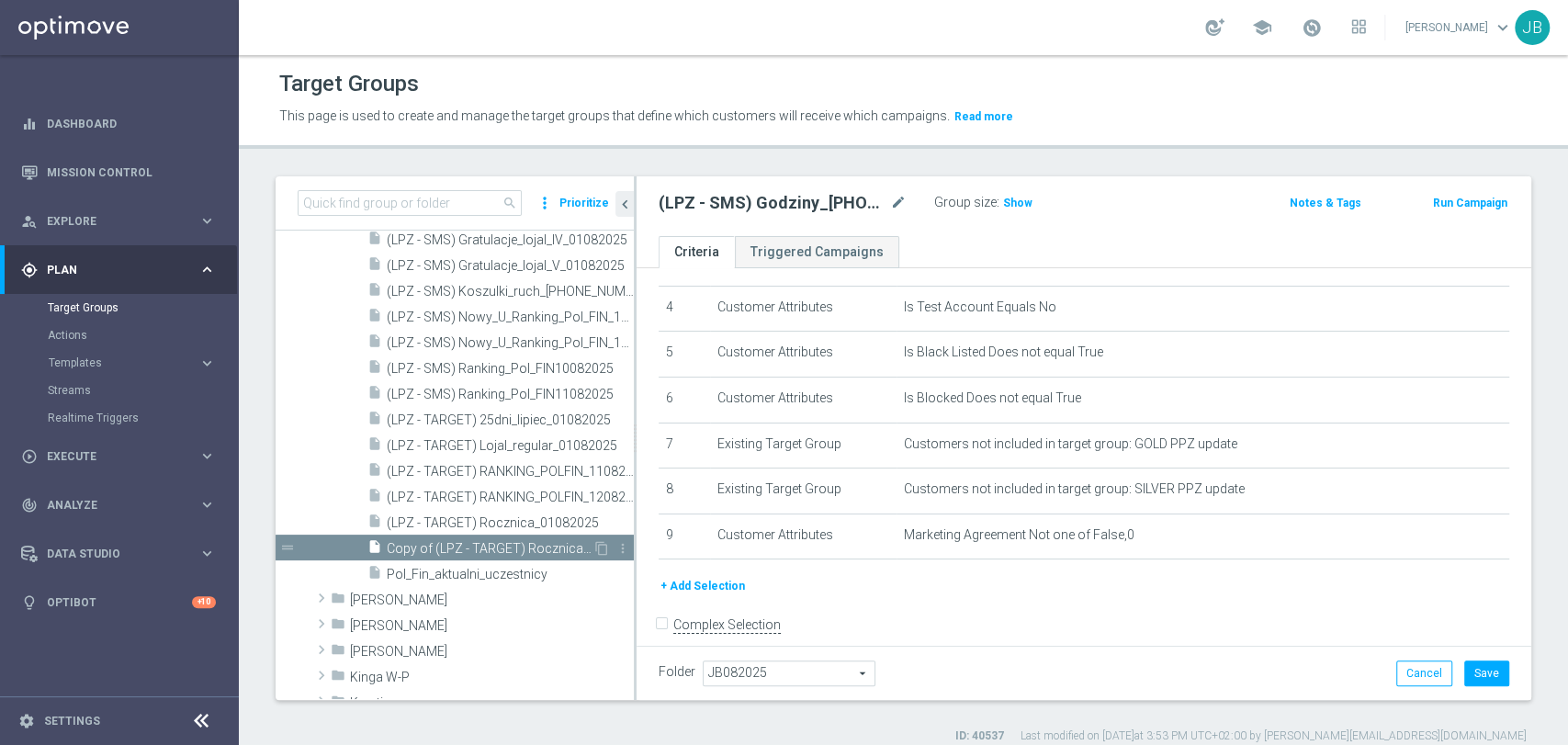
scroll to position [7, 0]
click at [1421, 678] on button "Cancel" at bounding box center [1423, 673] width 56 height 26
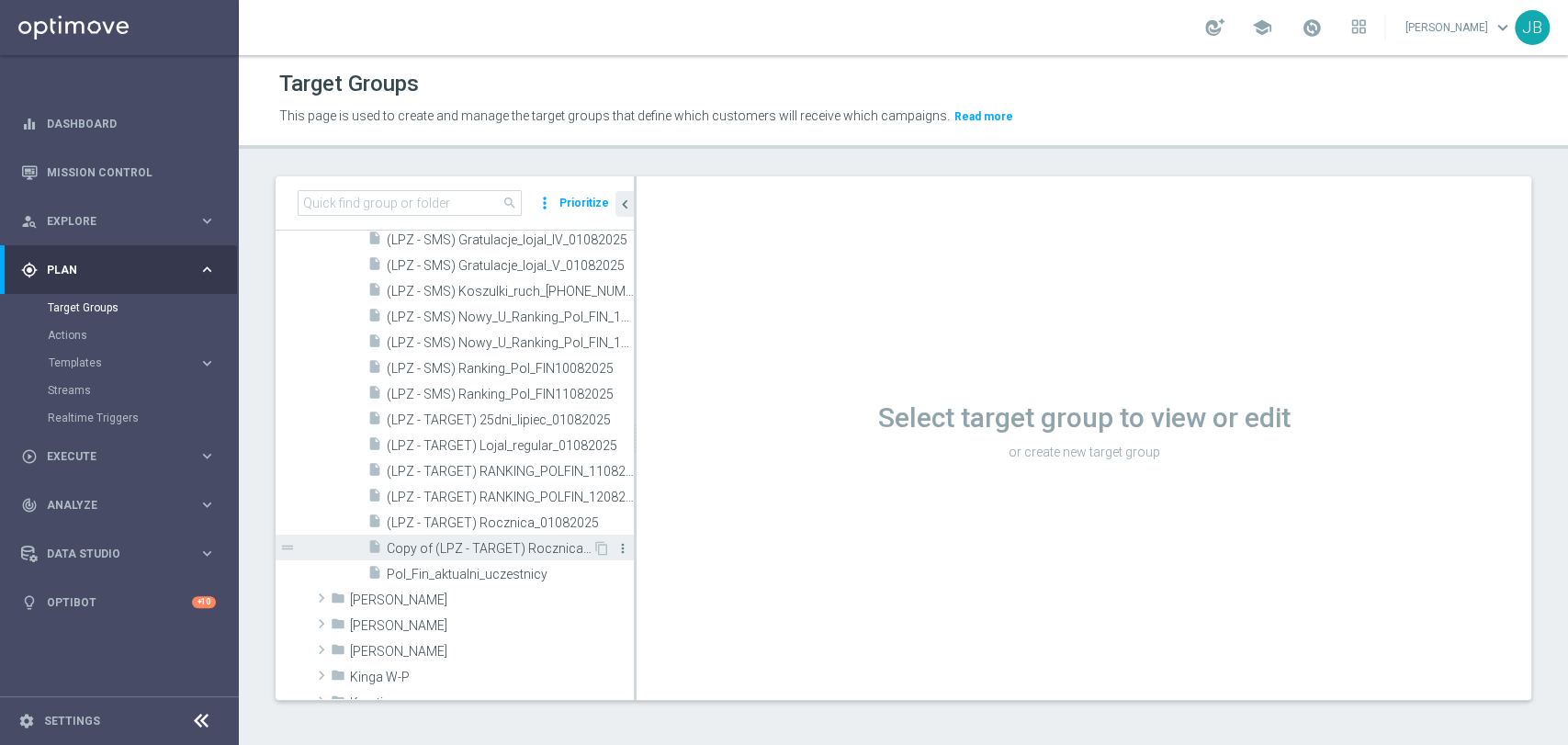
click at [615, 546] on icon "more_vert" at bounding box center [622, 547] width 15 height 15
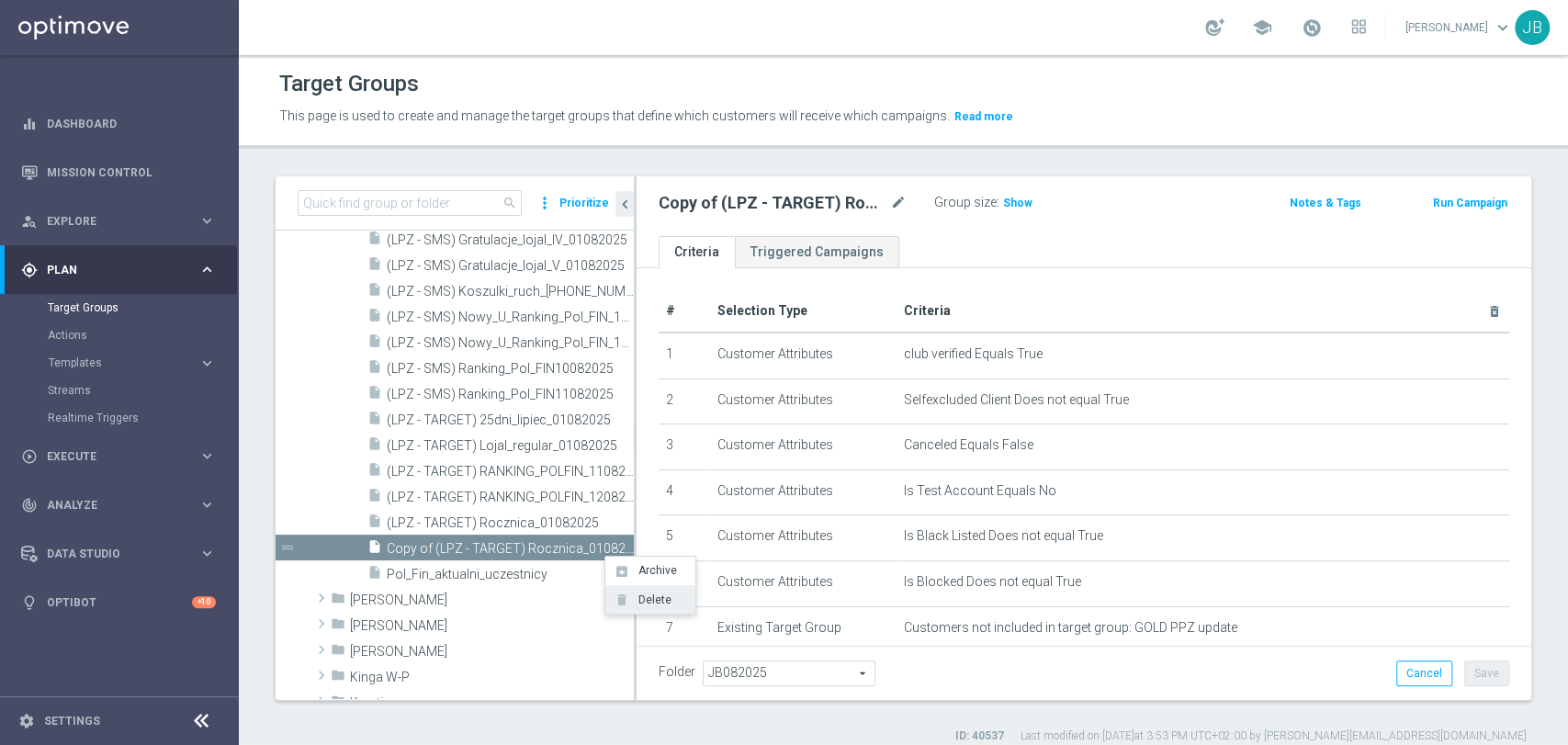
click at [638, 601] on span "Delete" at bounding box center [652, 600] width 39 height 13
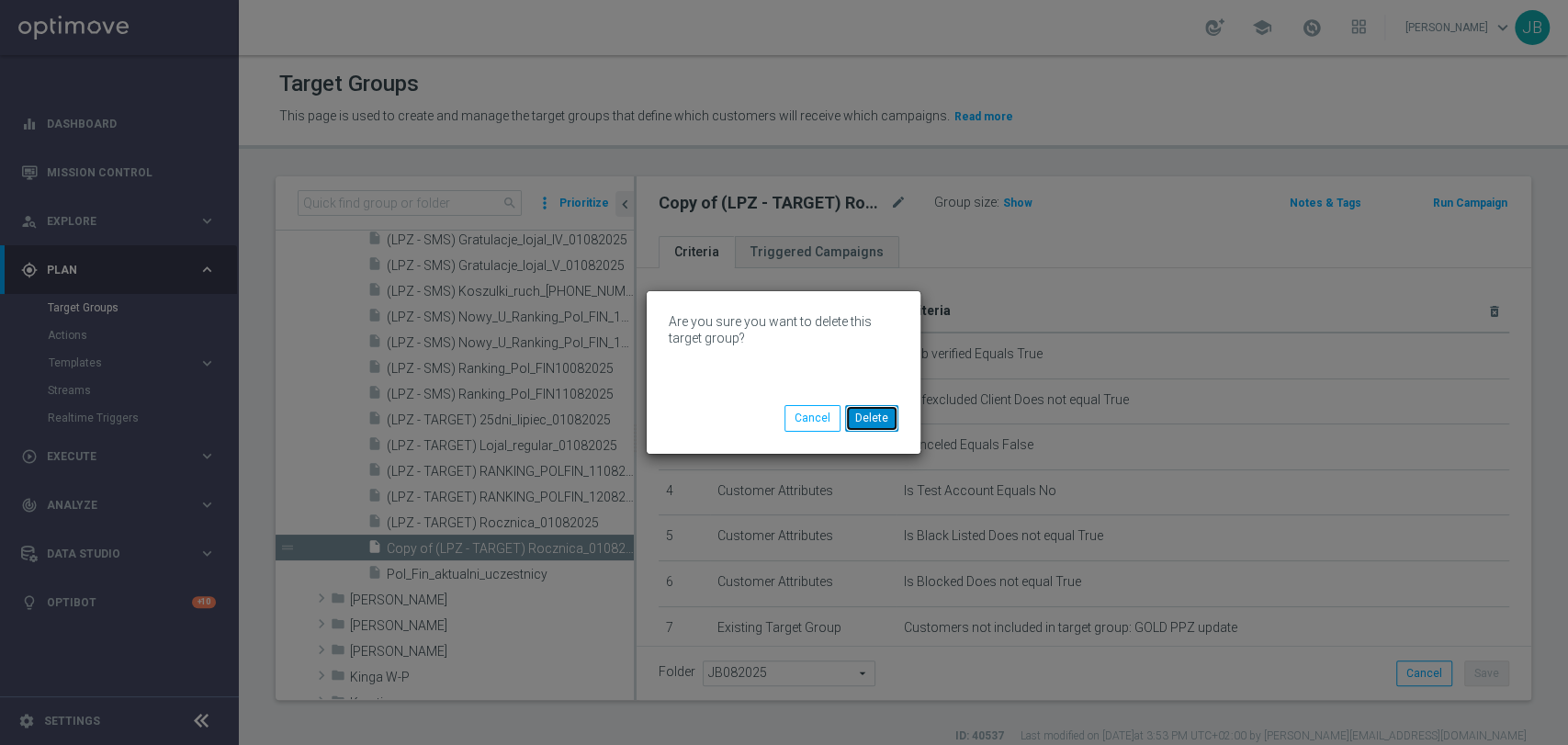
click at [875, 422] on button "Delete" at bounding box center [872, 418] width 53 height 26
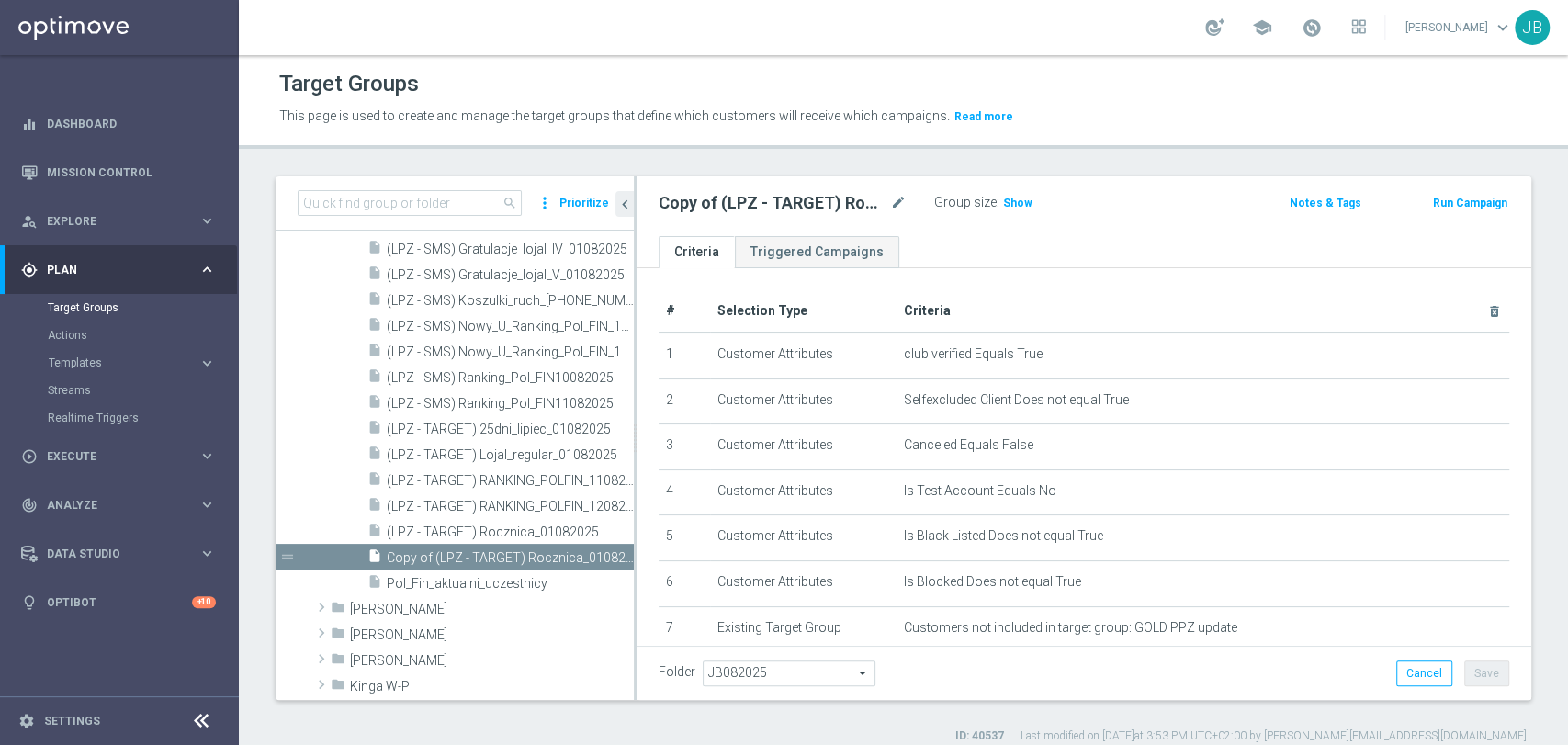
scroll to position [360, 0]
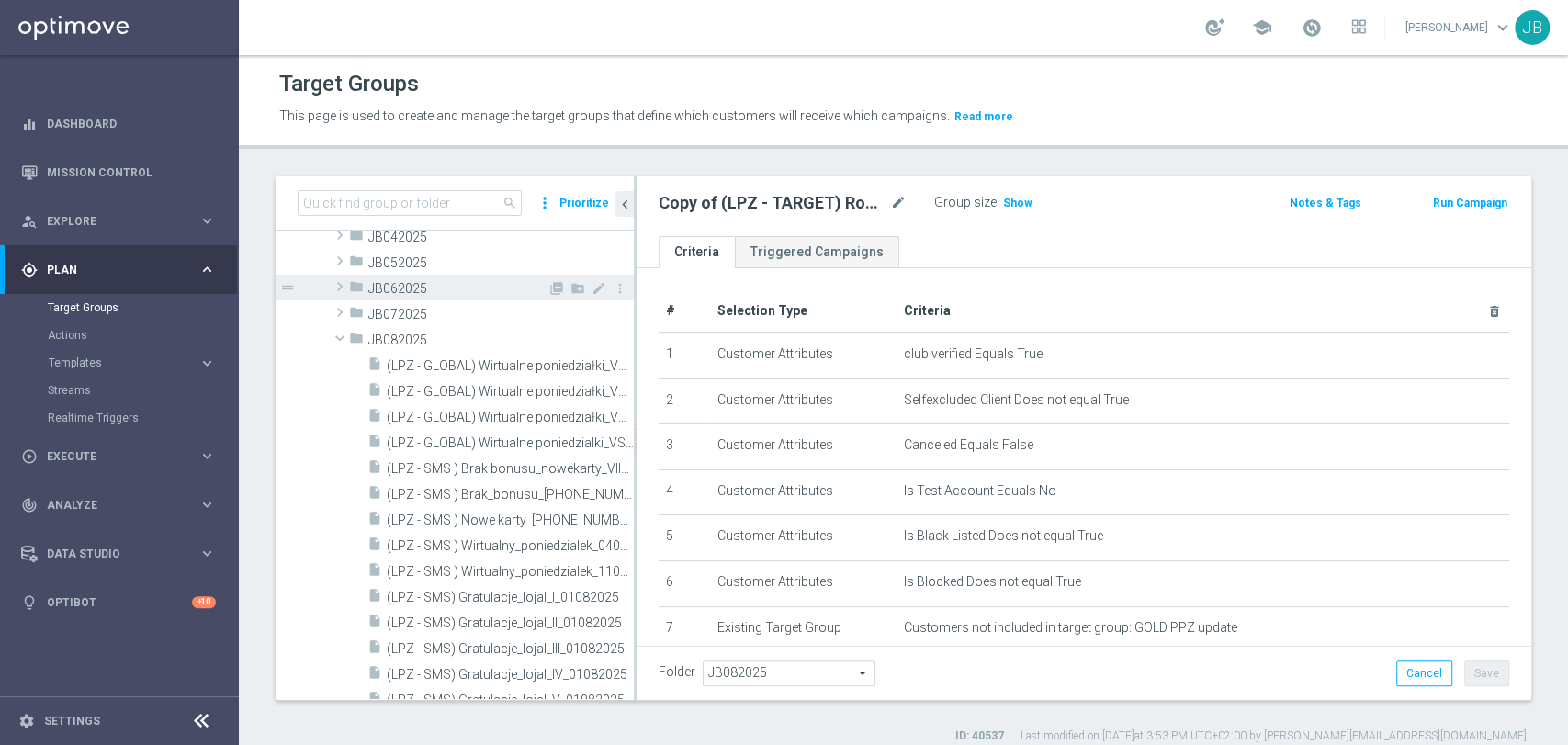
click at [452, 293] on span "JB062025" at bounding box center [458, 289] width 179 height 16
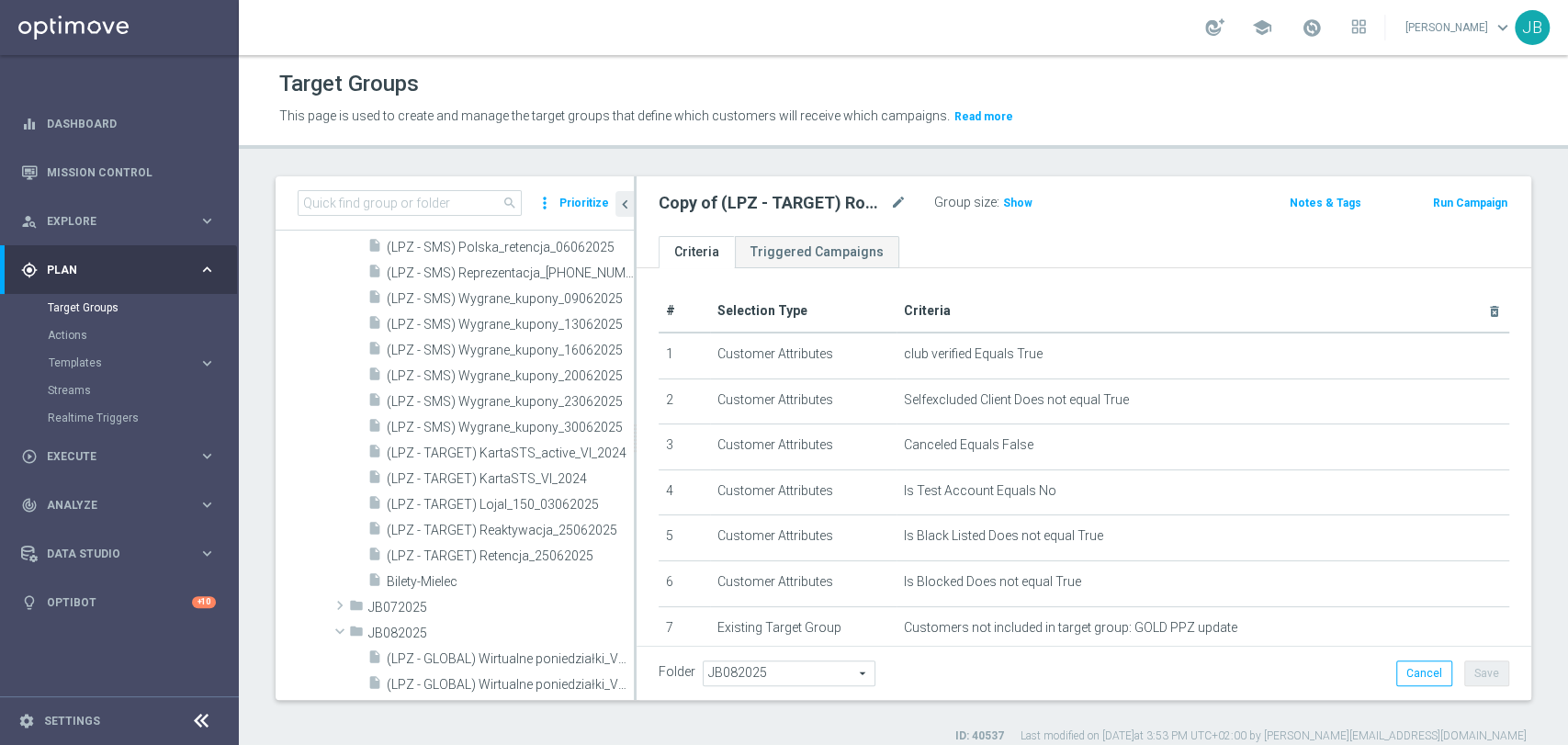
scroll to position [859, 0]
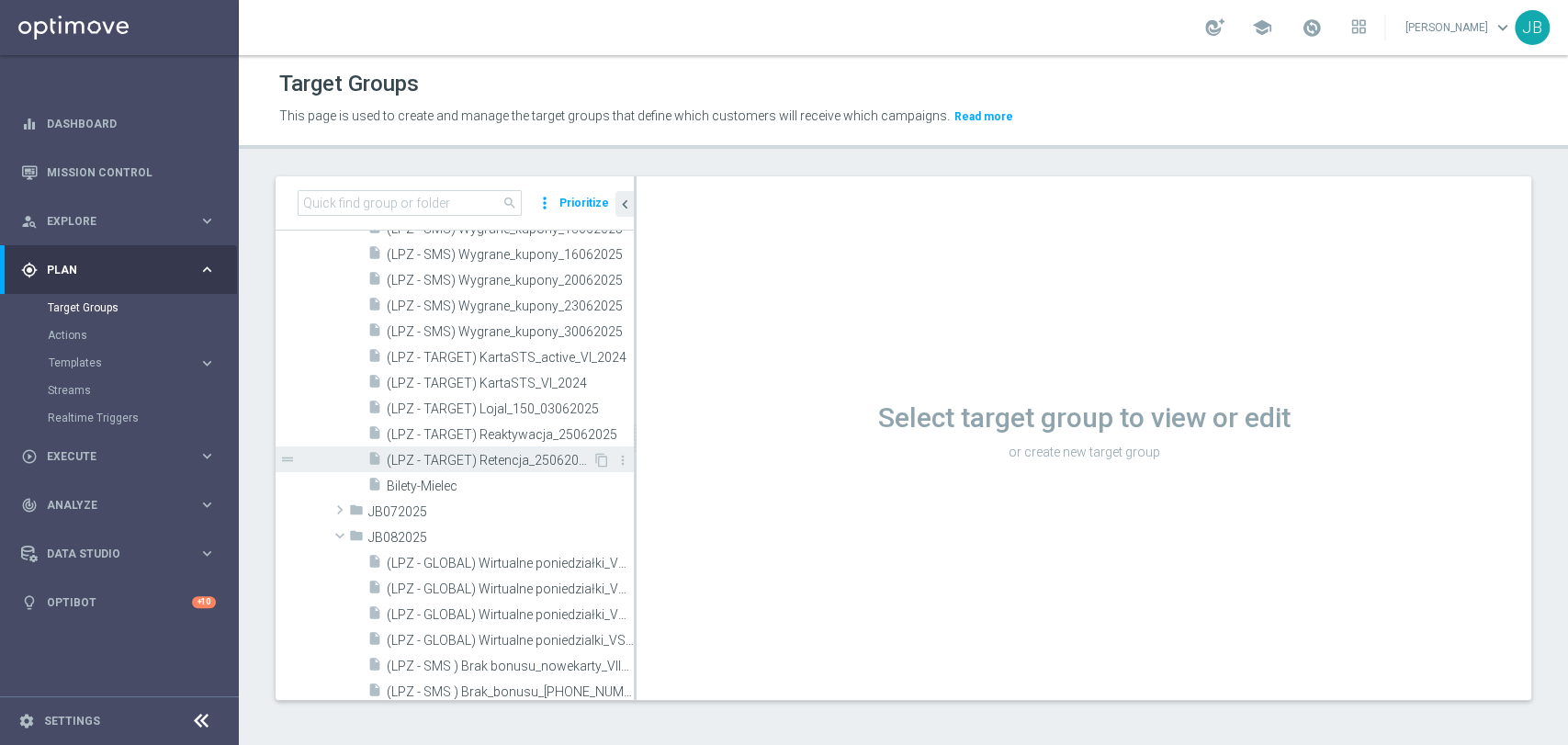
click at [541, 453] on span "(LPZ - TARGET) Retencja_25062025" at bounding box center [489, 461] width 205 height 16
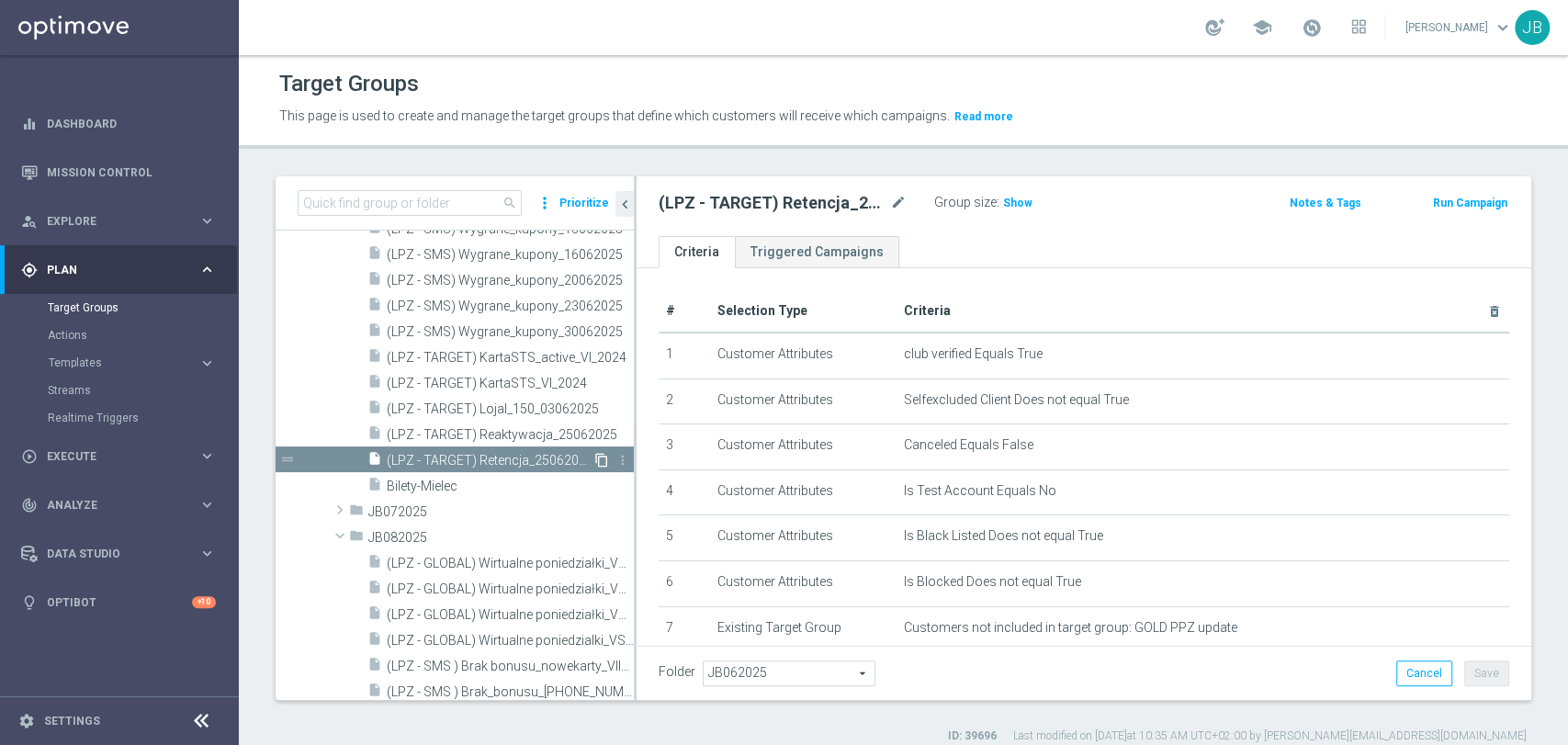
click at [595, 466] on icon "content_copy" at bounding box center [602, 460] width 15 height 15
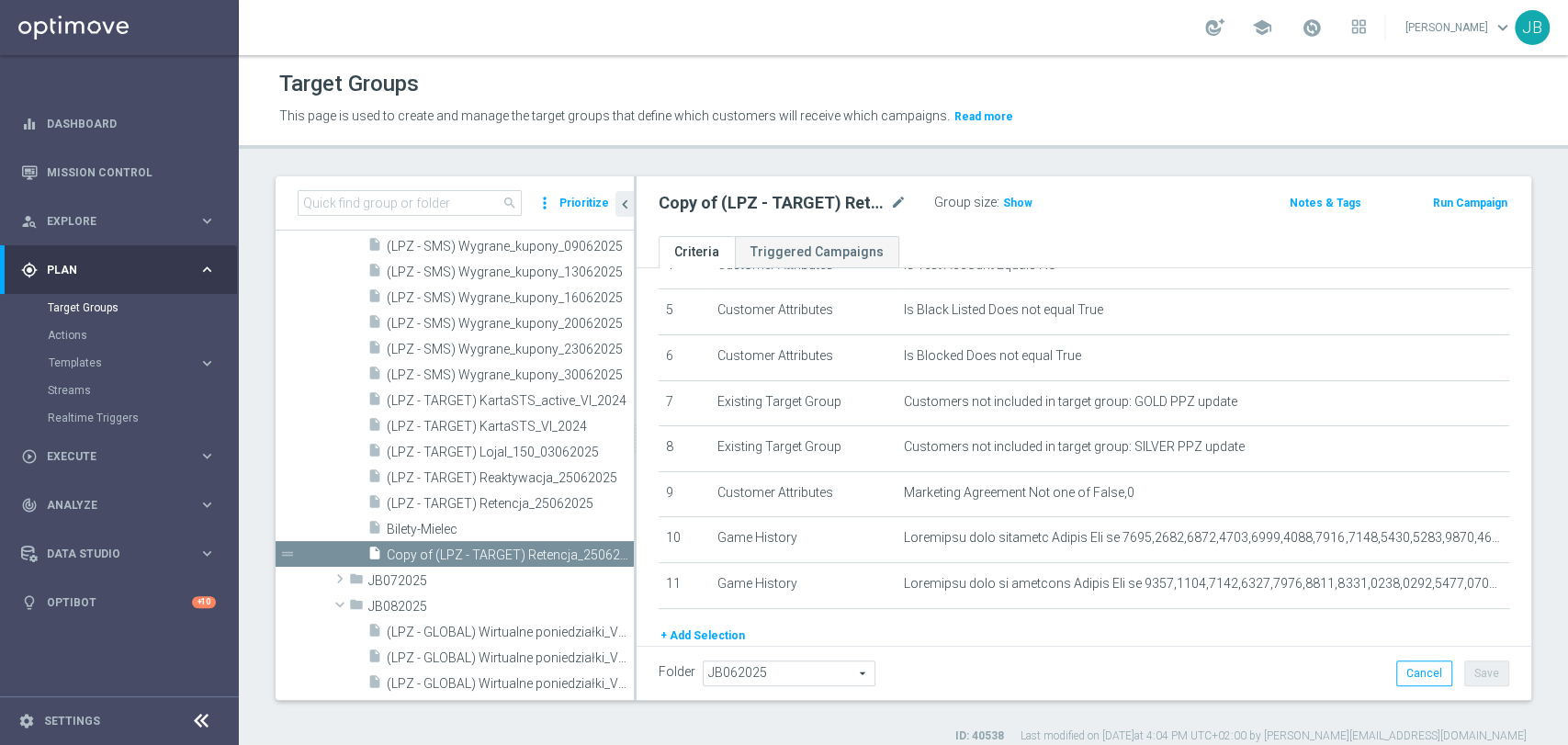
scroll to position [244, 0]
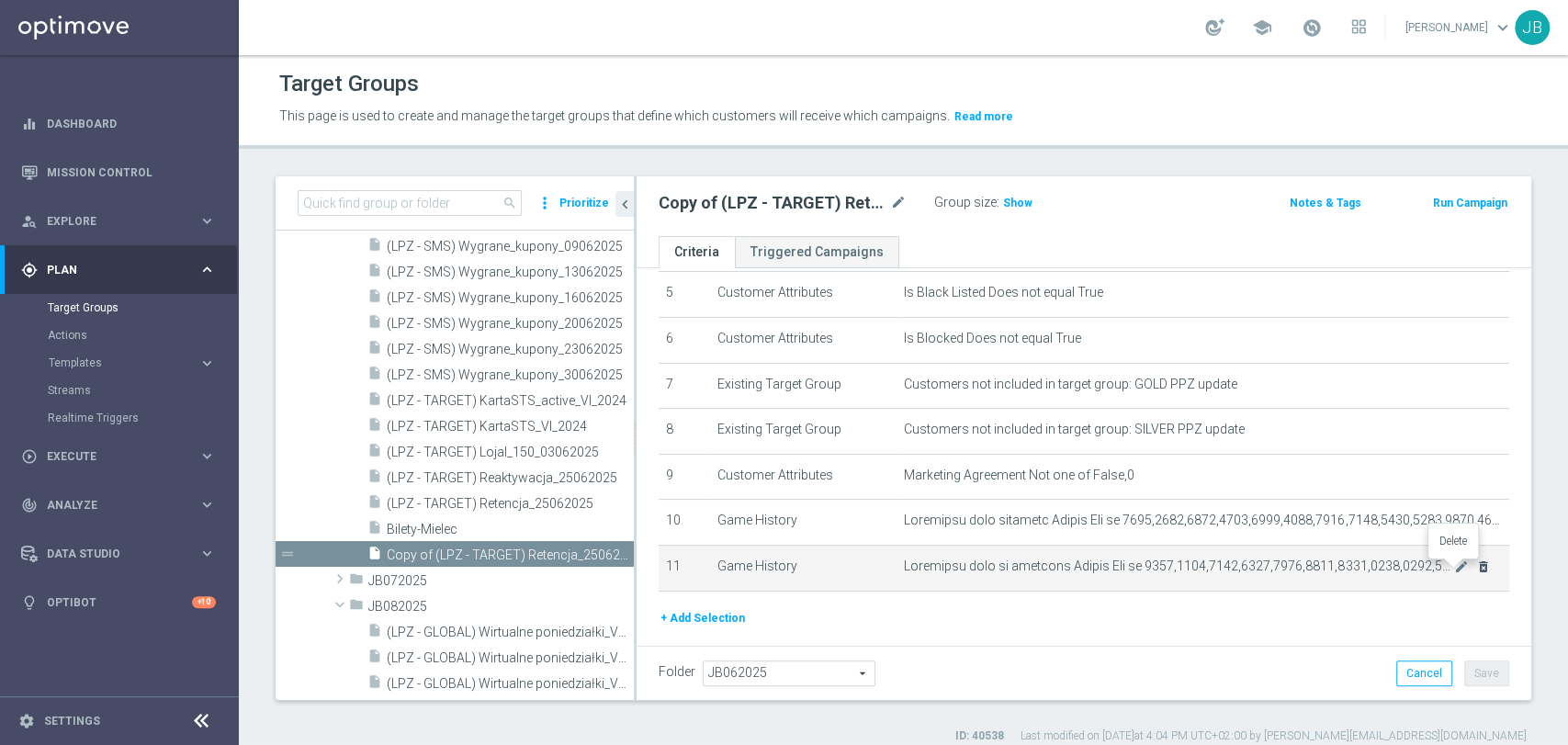
click at [1477, 565] on icon "delete_forever" at bounding box center [1483, 566] width 15 height 15
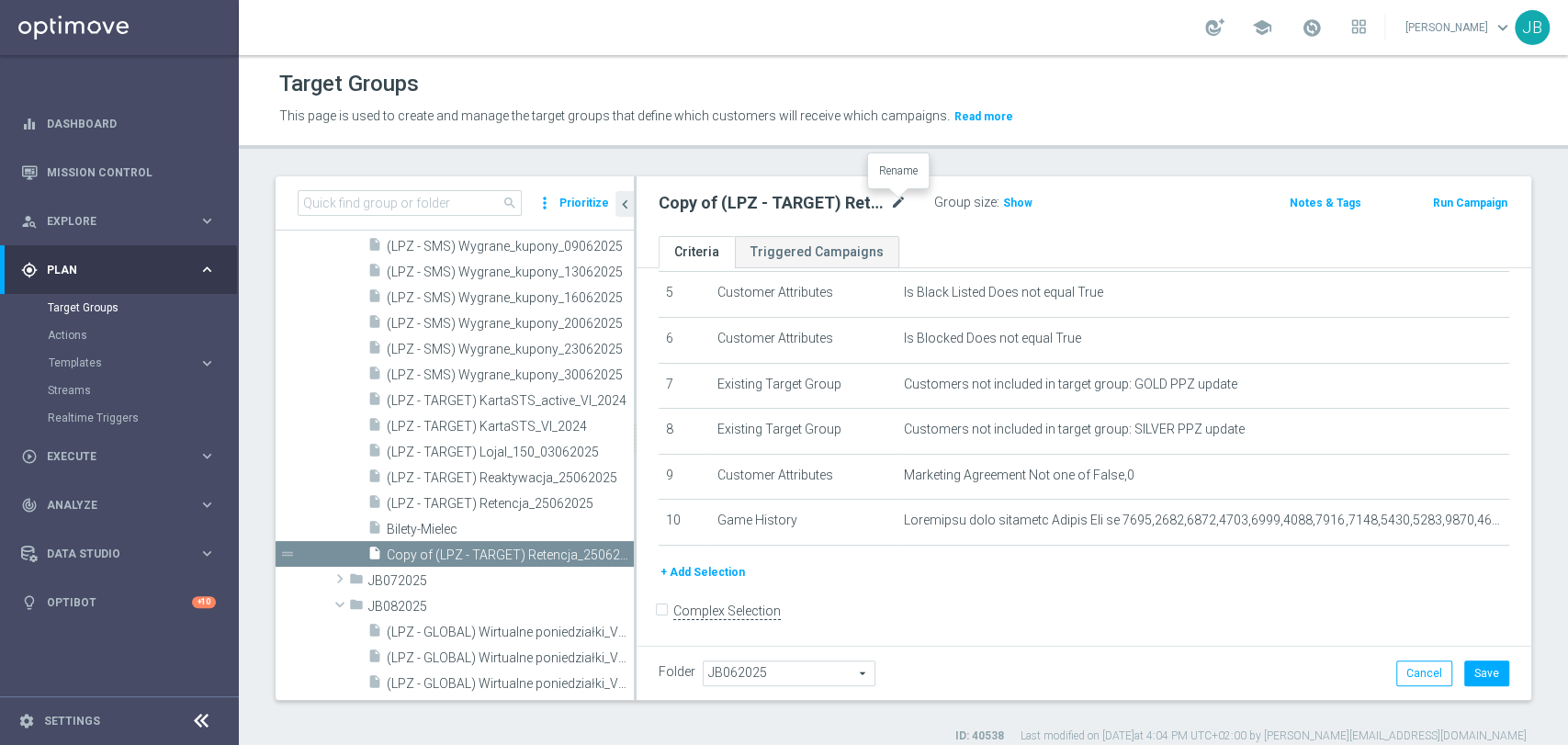
click at [900, 203] on icon "mode_edit" at bounding box center [899, 202] width 17 height 22
type input "(LPZ - SMS) Godziny_[PHONE_NUMBER]"
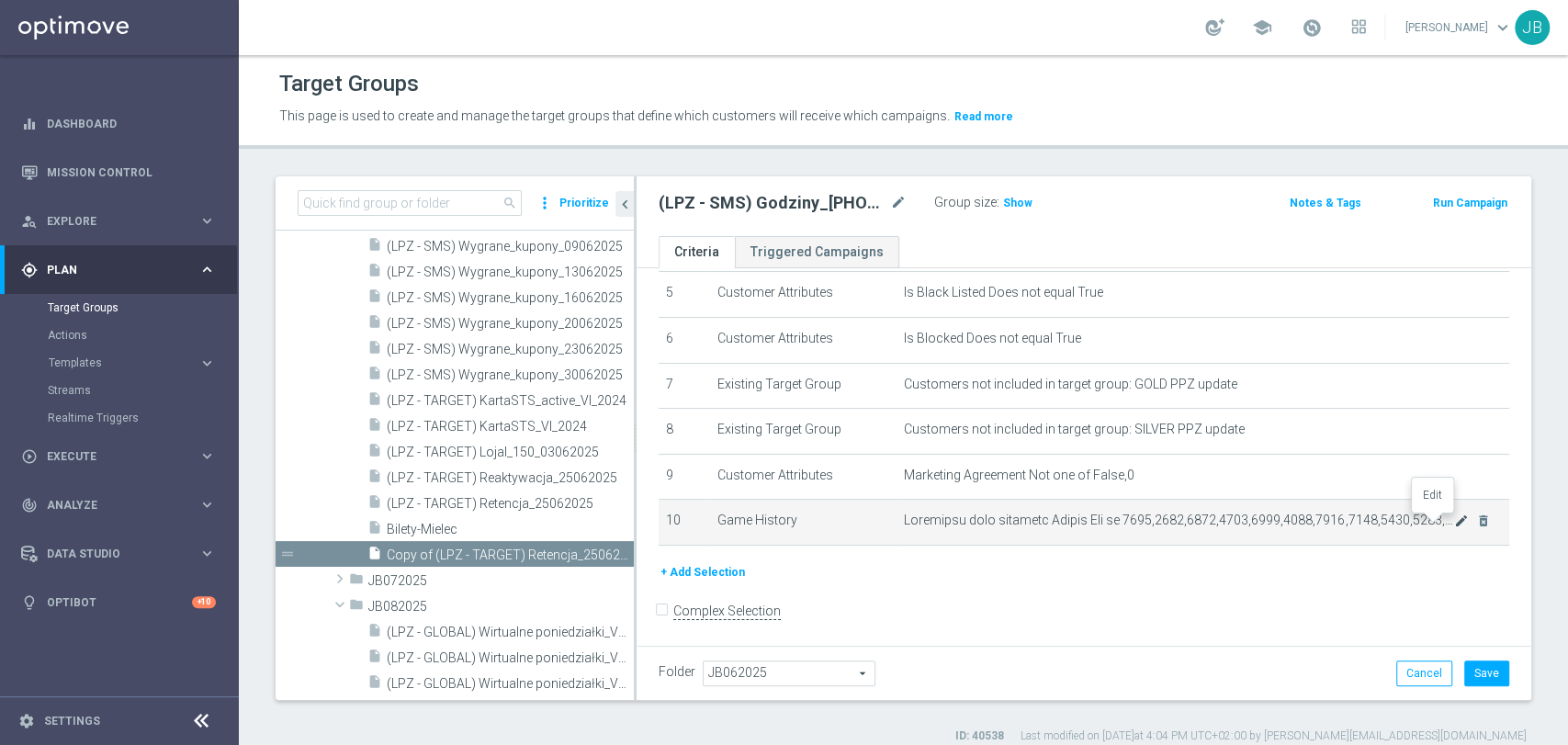
click at [1454, 526] on icon "mode_edit" at bounding box center [1461, 520] width 15 height 15
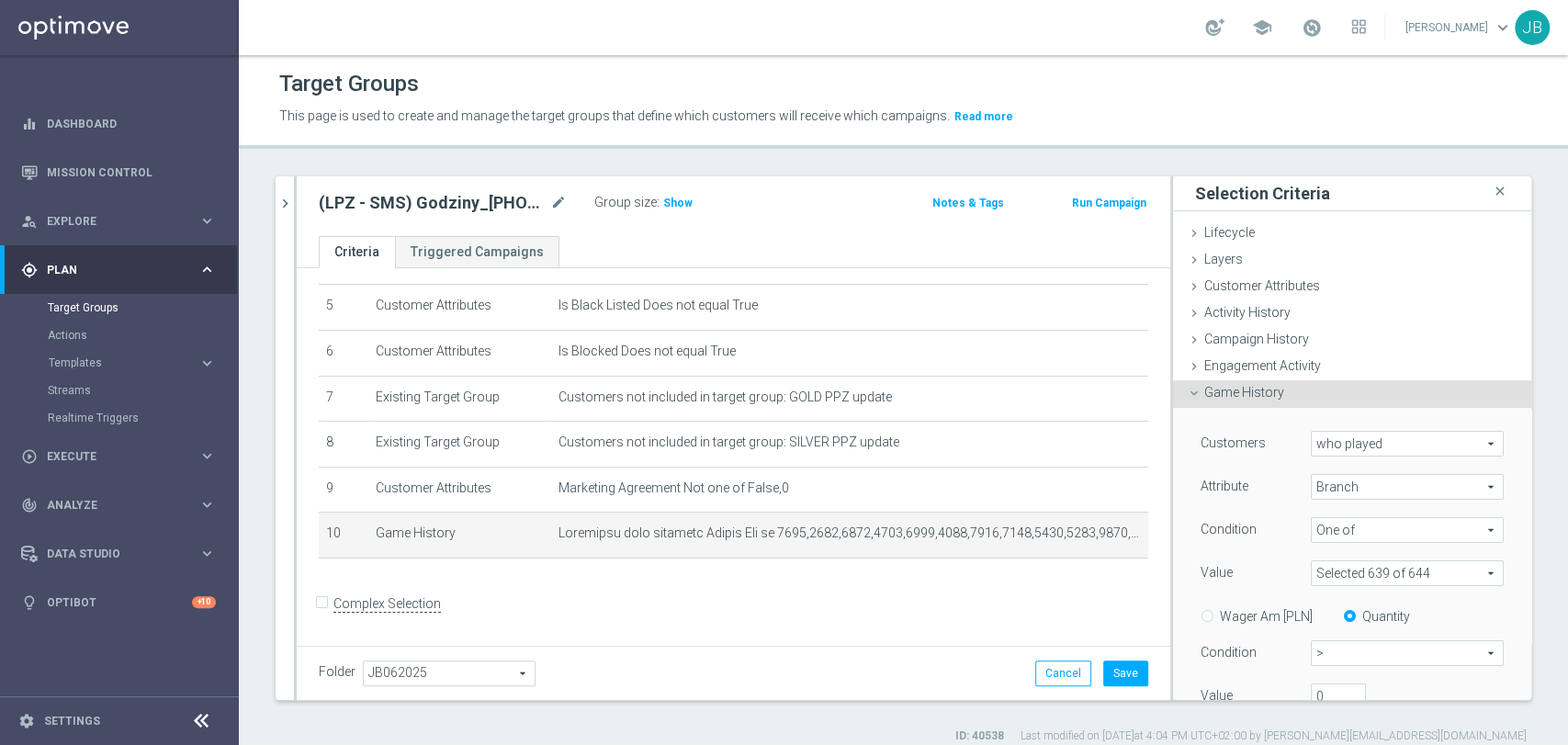
scroll to position [101, 0]
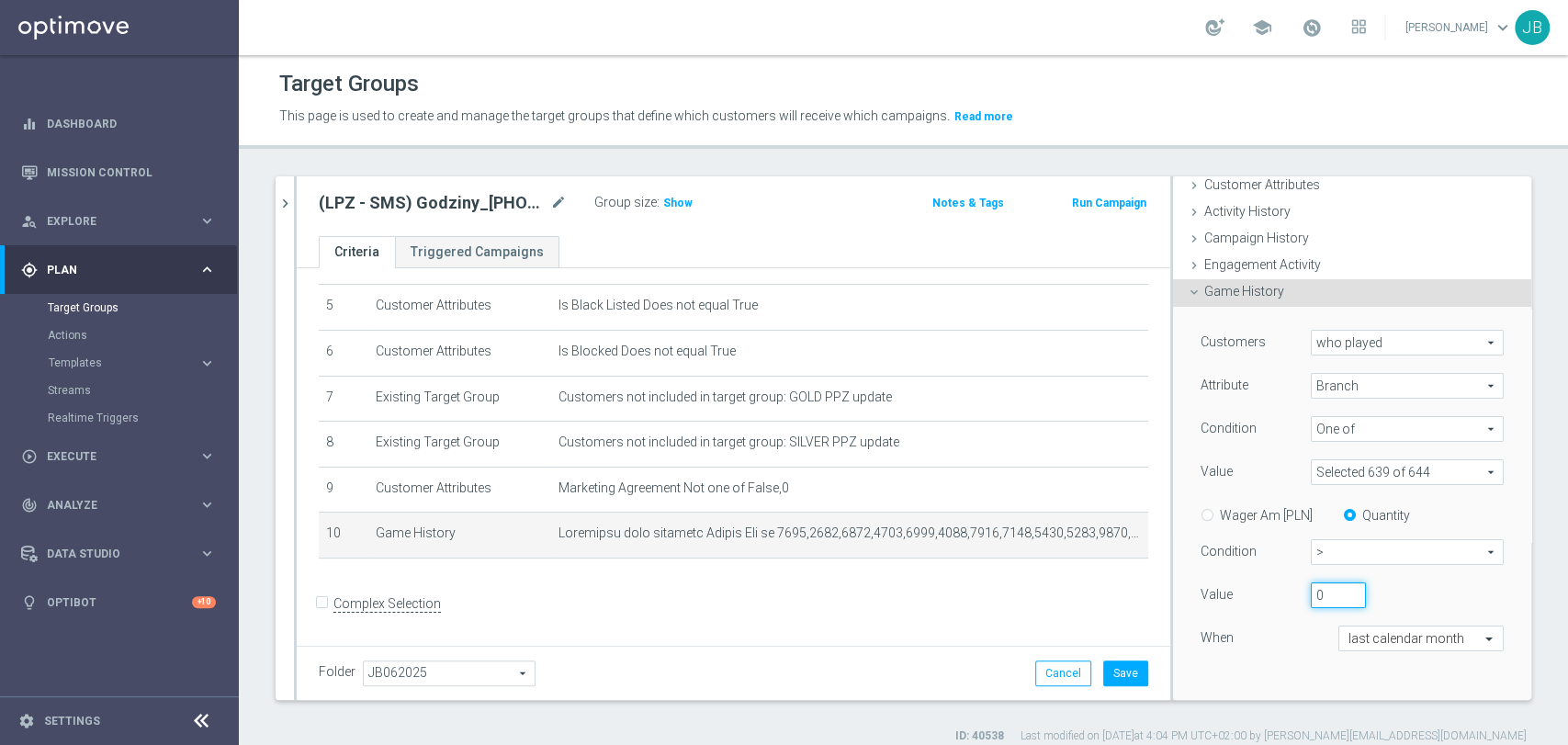
click at [1311, 590] on input "0" at bounding box center [1339, 595] width 55 height 26
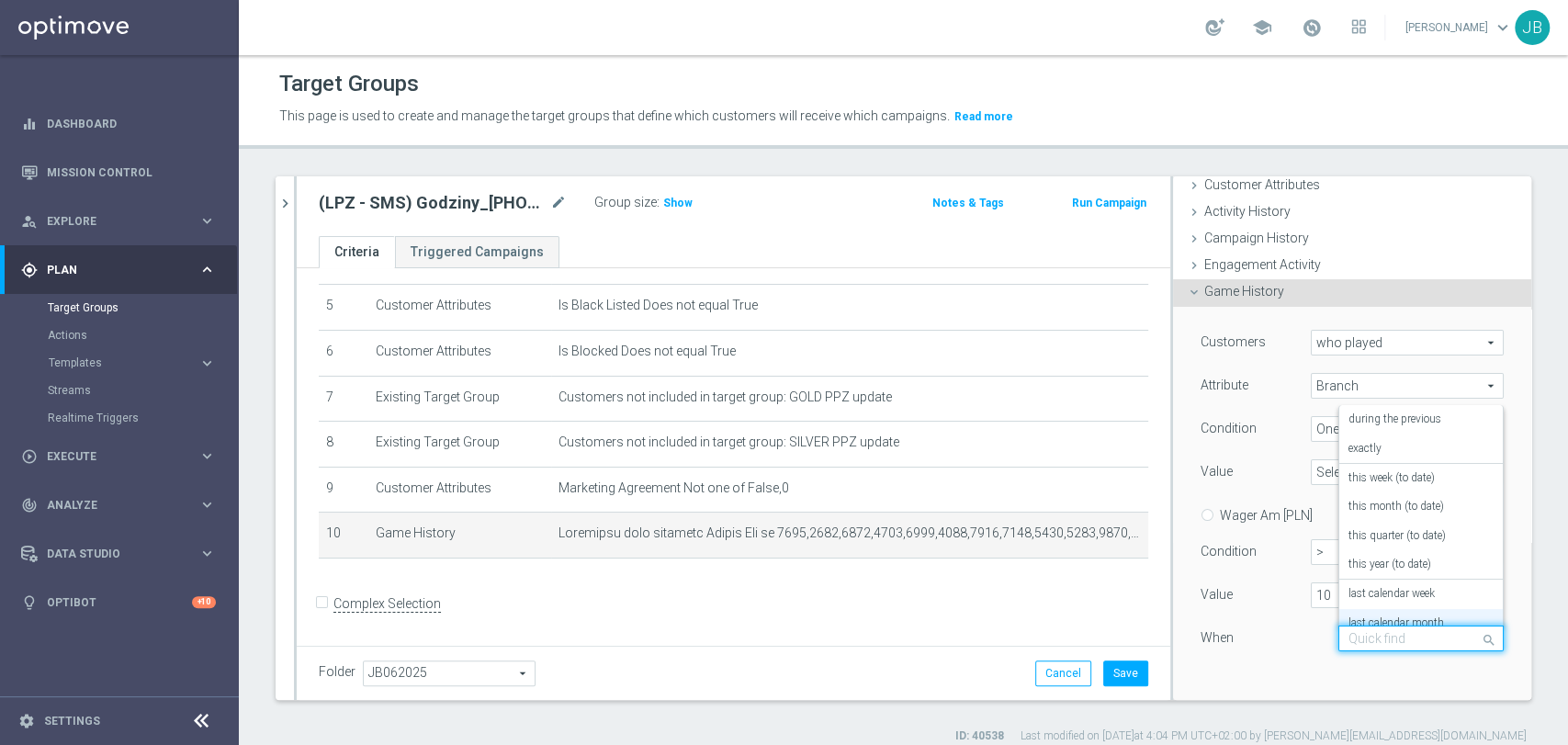
click at [1355, 639] on input "text" at bounding box center [1403, 639] width 108 height 17
click at [1349, 570] on label "this year (to date)" at bounding box center [1390, 564] width 83 height 15
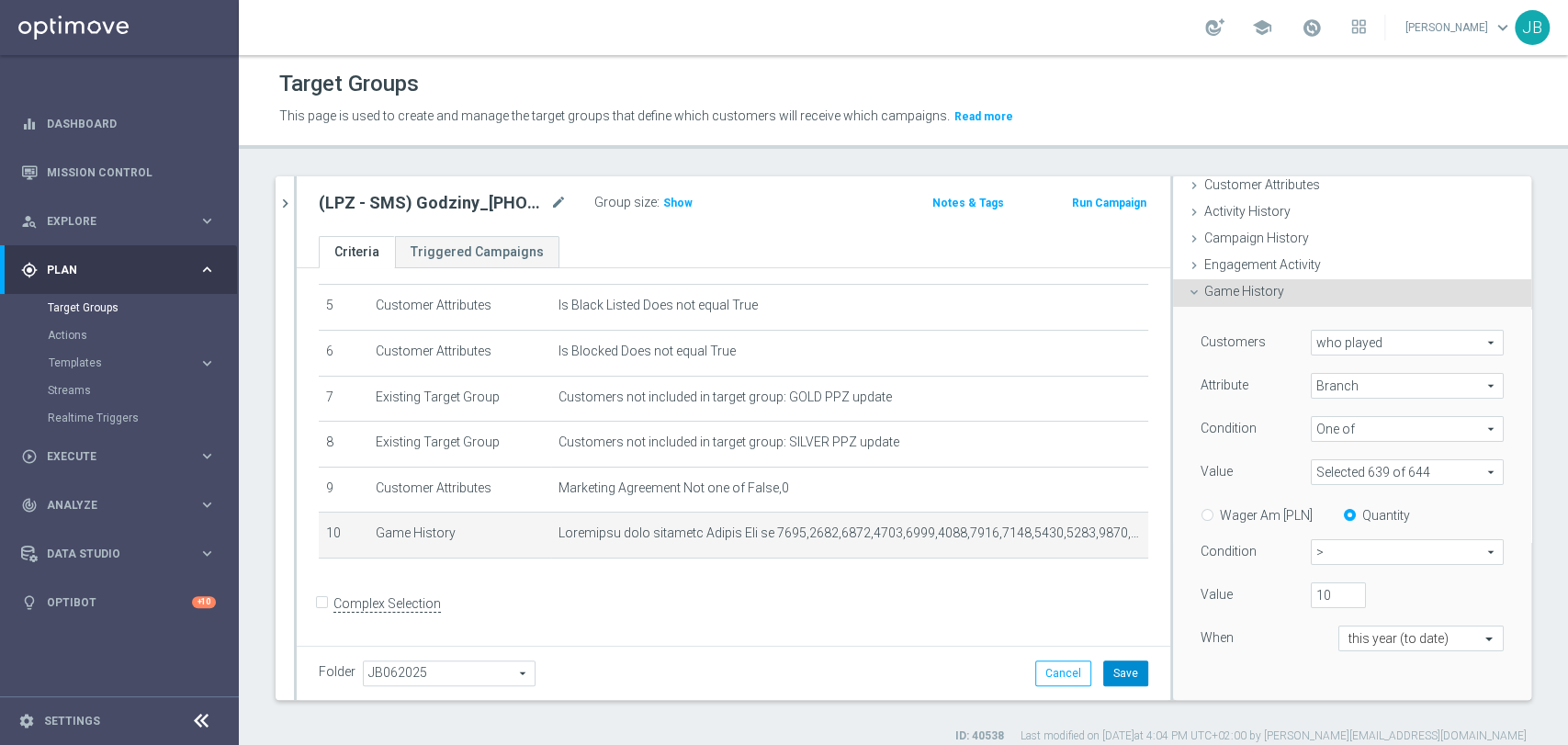
click at [1116, 666] on button "Save" at bounding box center [1126, 673] width 45 height 26
click at [667, 197] on span "Show" at bounding box center [678, 202] width 29 height 13
click at [1320, 596] on input "10" at bounding box center [1339, 595] width 55 height 26
type input "1"
type input "20"
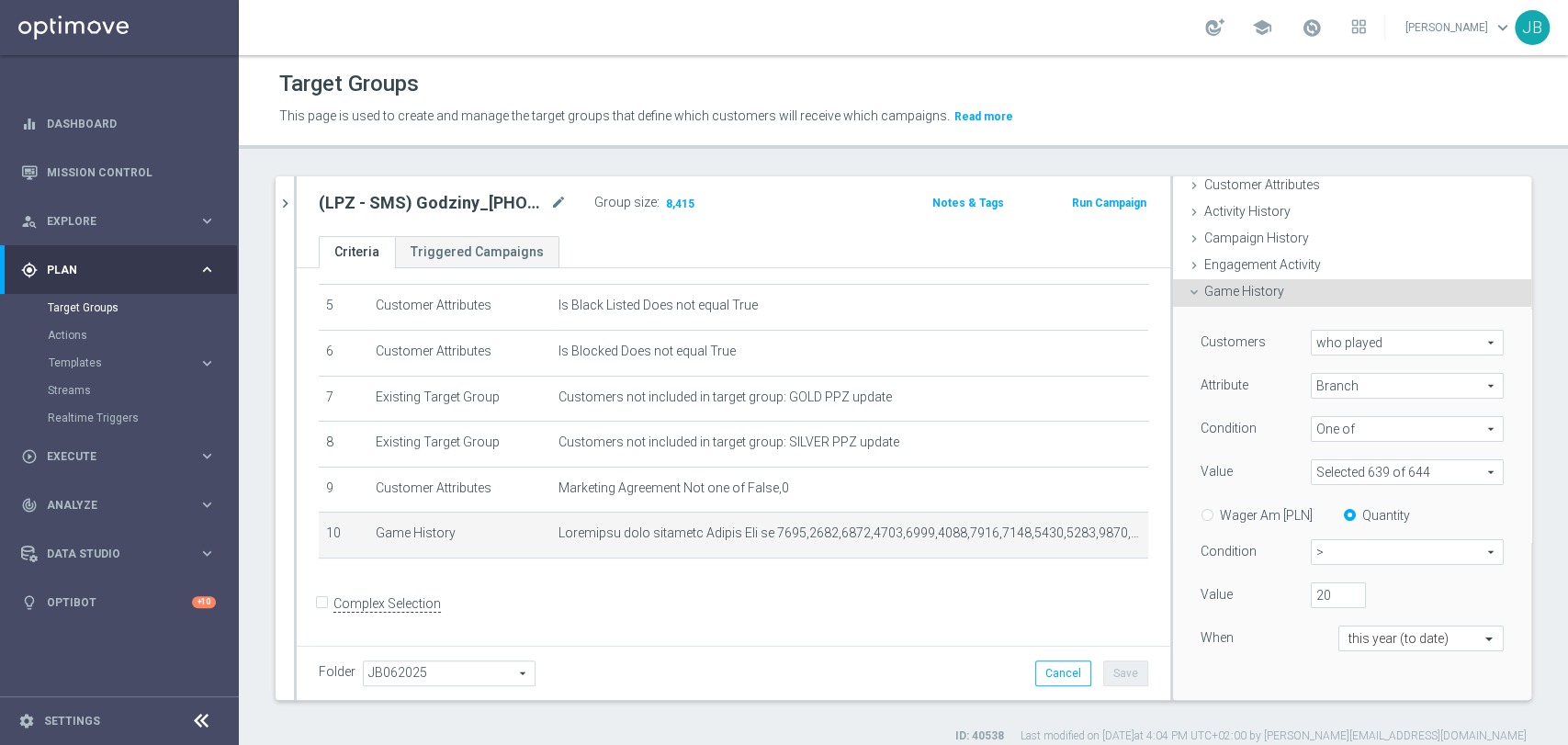
click at [1234, 610] on div "Value" at bounding box center [1242, 597] width 110 height 29
click at [1224, 680] on div "Customers who played who played arrow_drop_down search Attribute Branch Branch …" at bounding box center [1352, 506] width 303 height 354
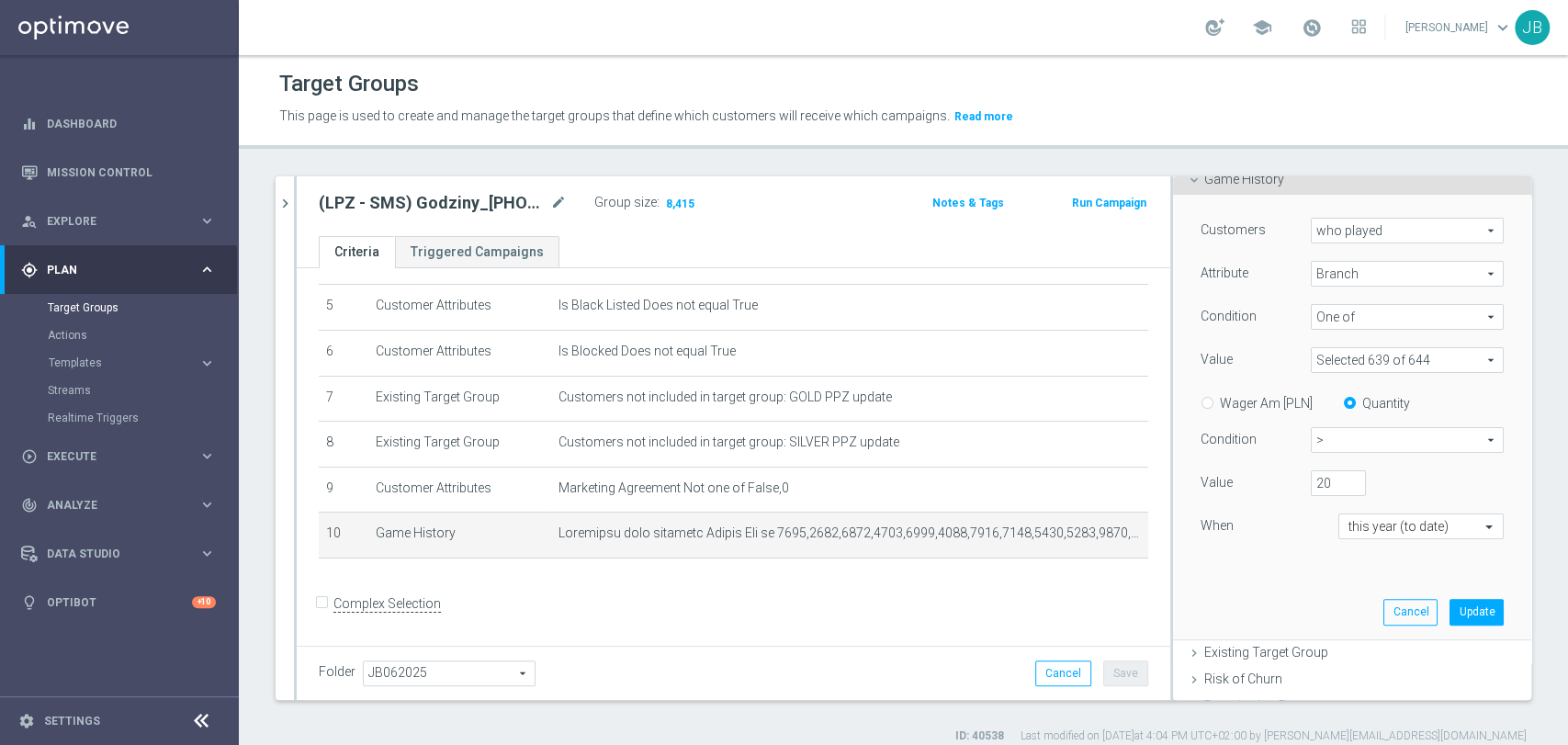
scroll to position [223, 0]
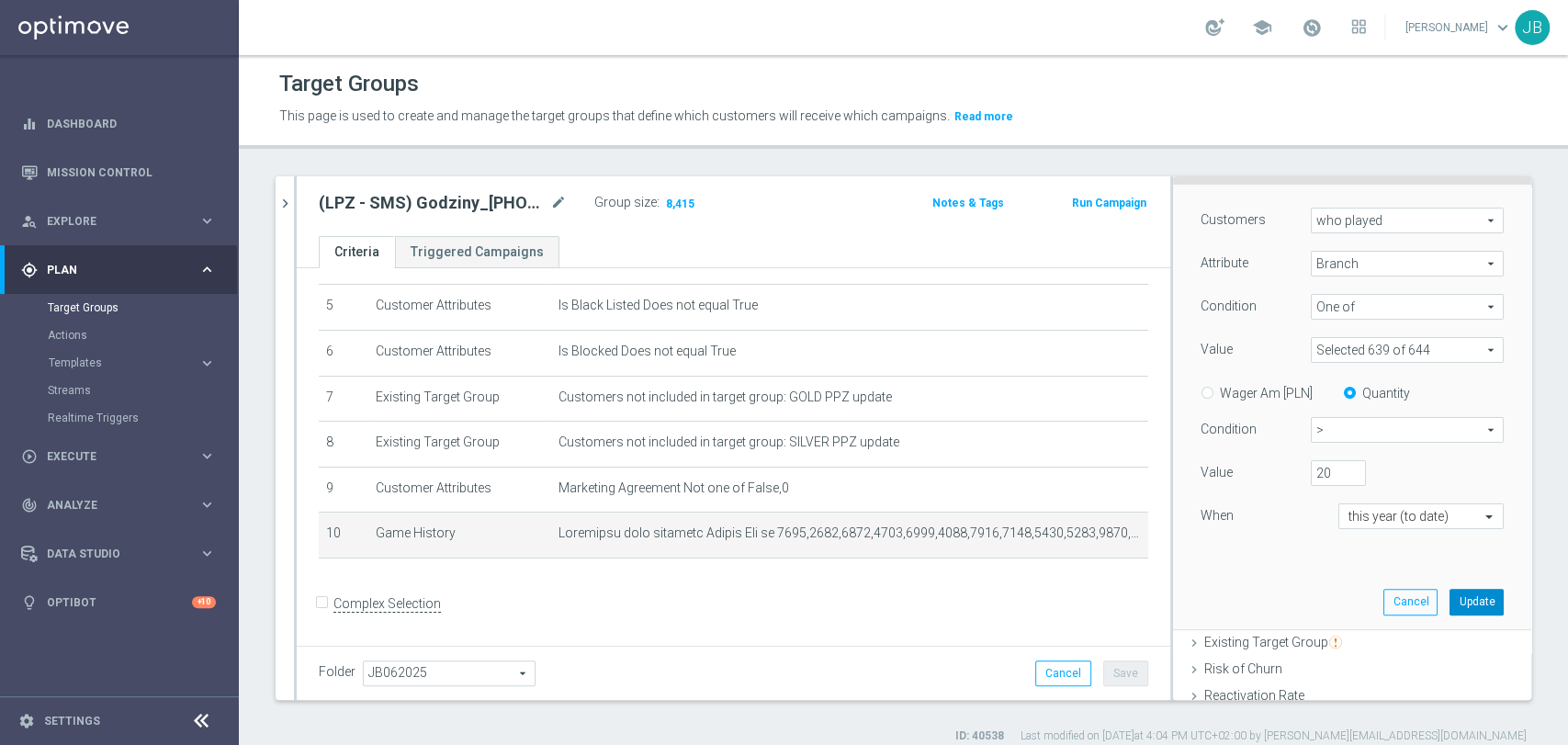
click at [1457, 599] on button "Update" at bounding box center [1477, 602] width 54 height 26
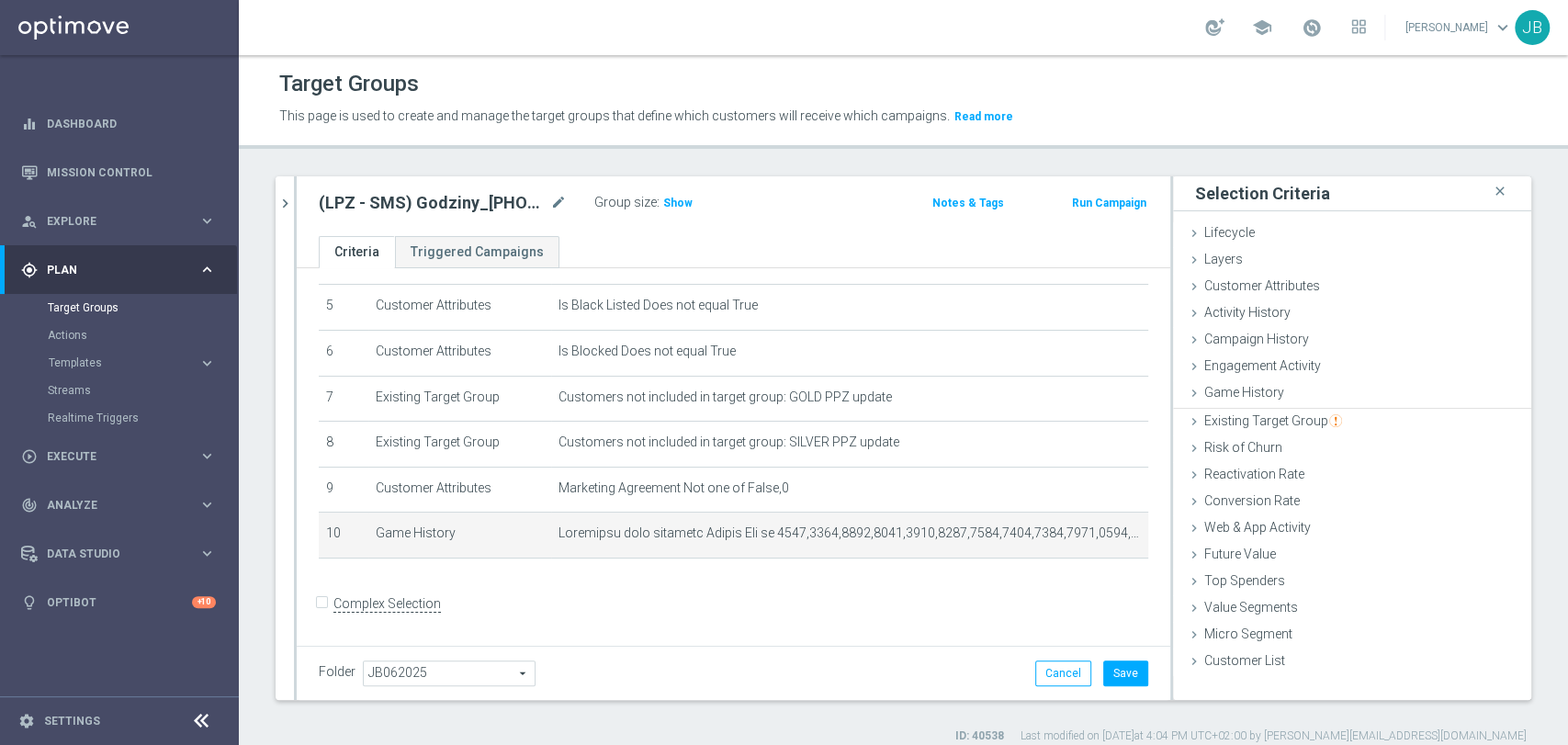
scroll to position [0, 0]
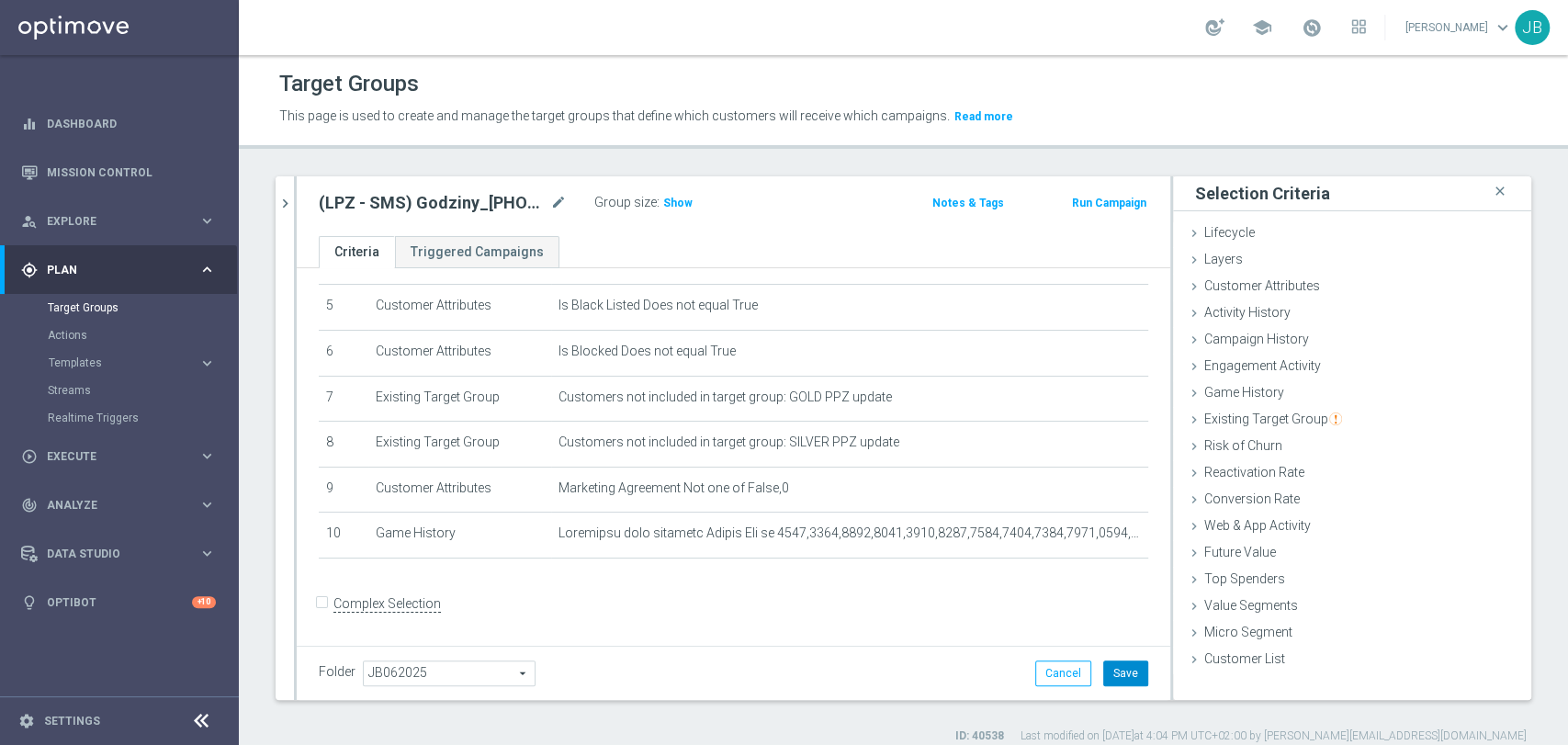
click at [1112, 678] on button "Save" at bounding box center [1126, 673] width 45 height 26
click at [674, 197] on span "Show" at bounding box center [678, 202] width 29 height 13
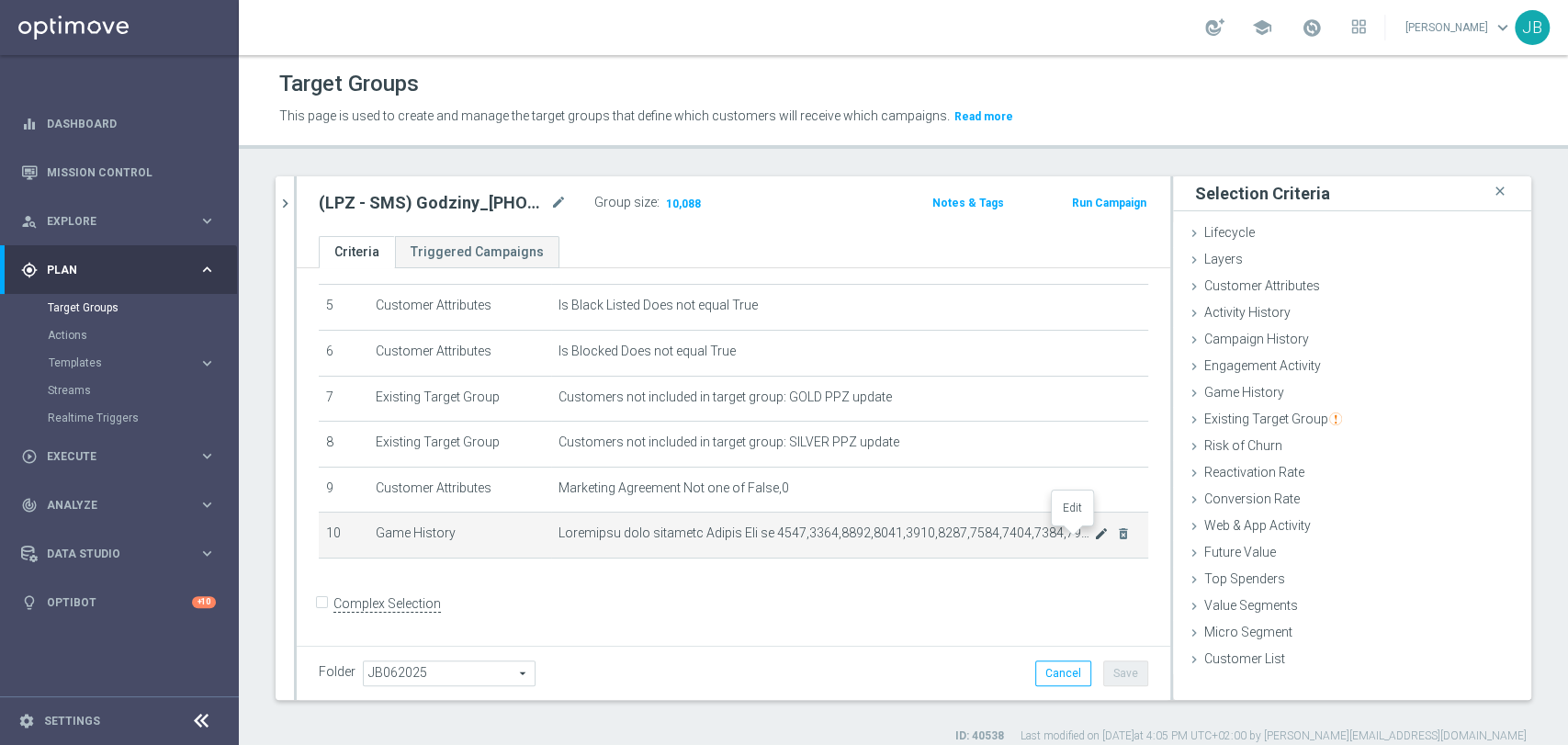
click at [1094, 536] on icon "mode_edit" at bounding box center [1101, 533] width 15 height 15
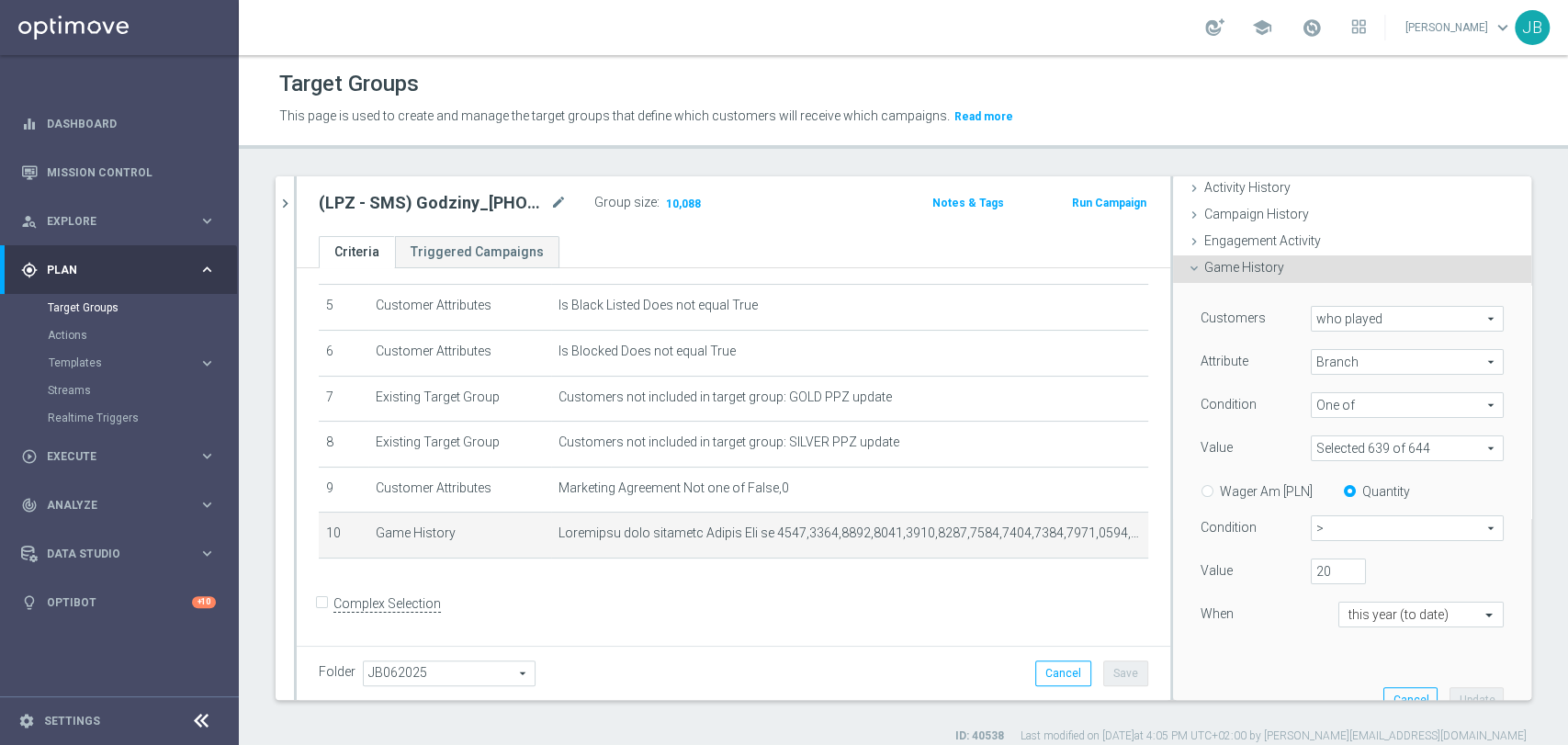
scroll to position [128, 0]
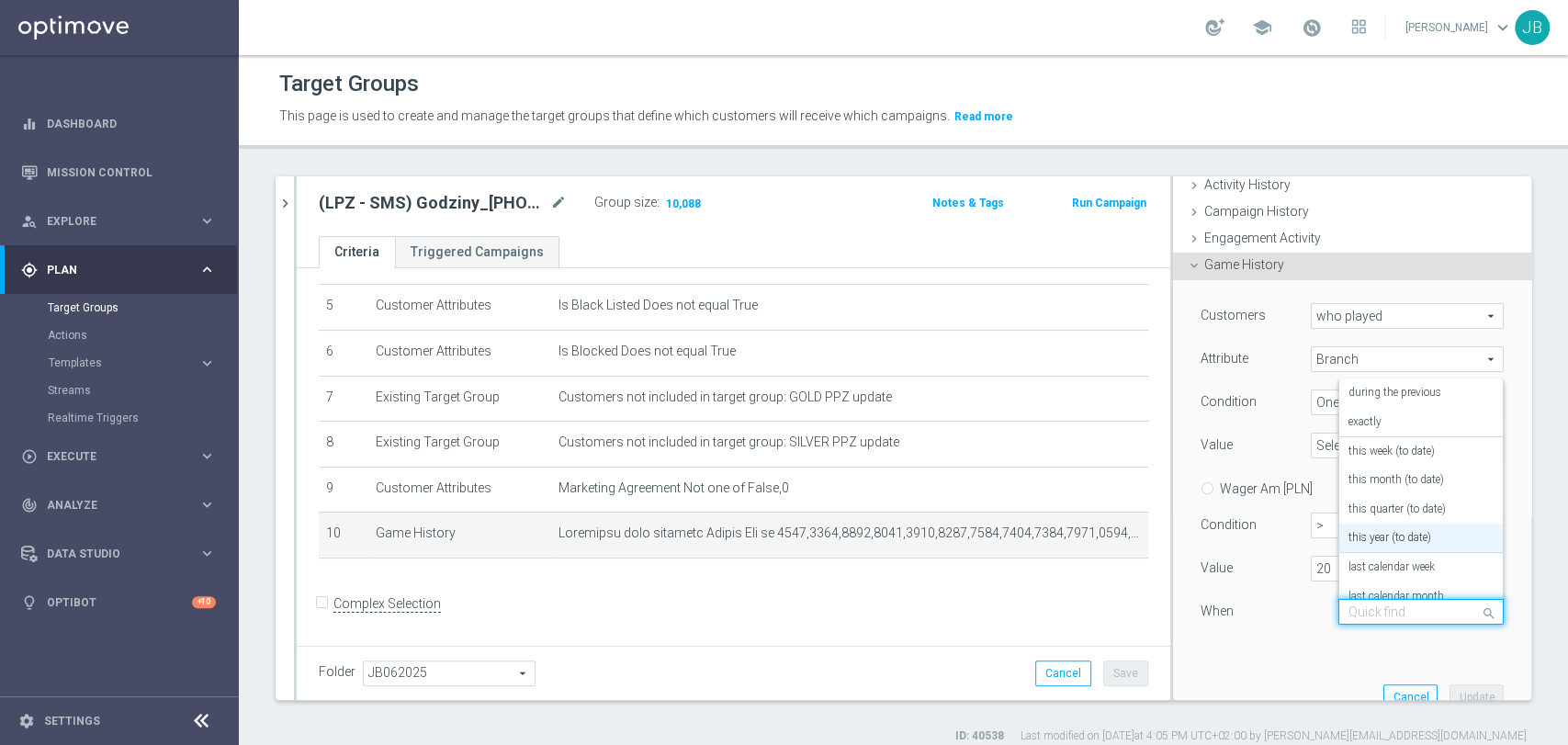
click at [1396, 607] on input "text" at bounding box center [1403, 612] width 108 height 17
click at [1391, 397] on label "during the previous" at bounding box center [1395, 392] width 92 height 15
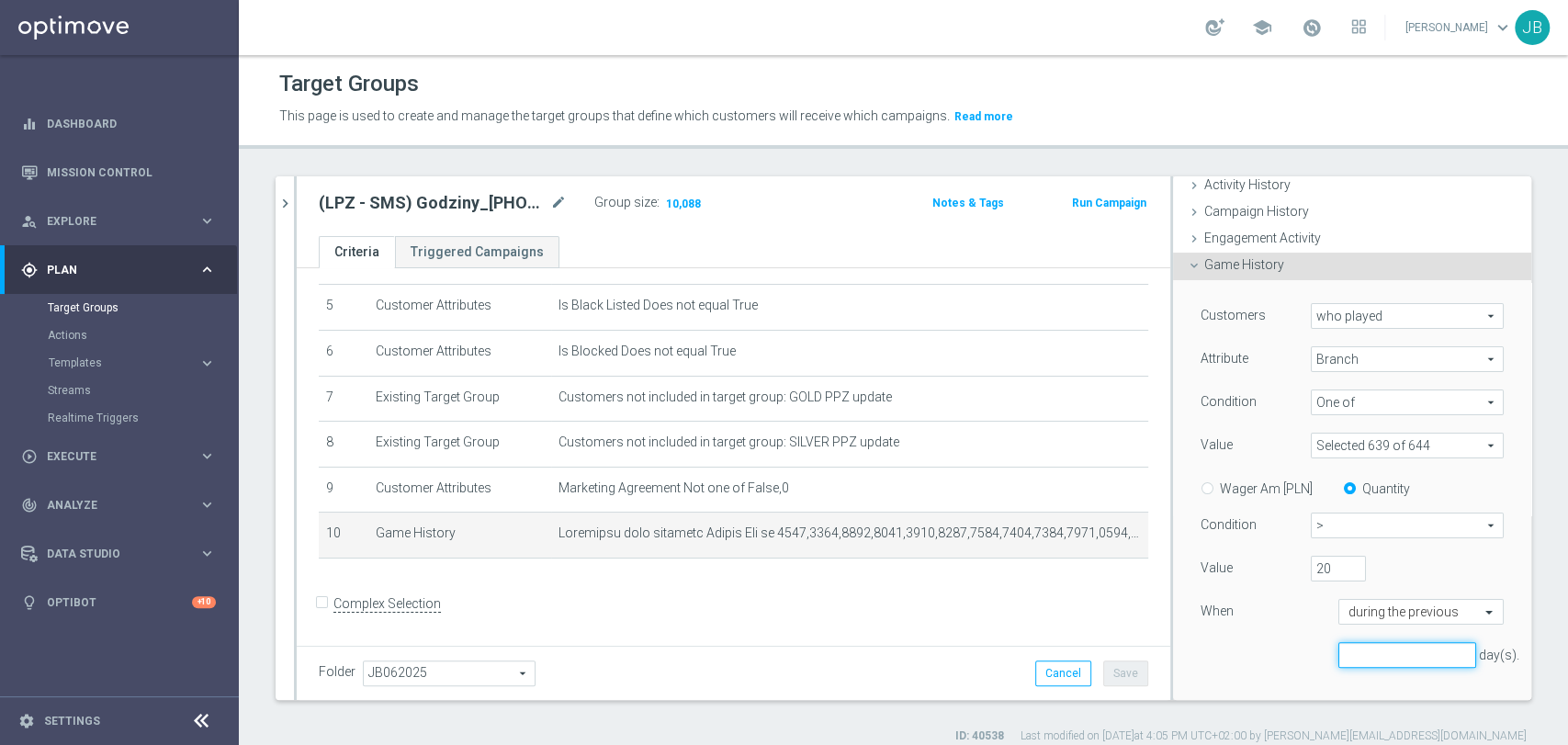
click at [1366, 654] on input "number" at bounding box center [1408, 655] width 138 height 26
type input "90"
click at [1325, 572] on input "19" at bounding box center [1339, 568] width 55 height 26
click at [1325, 572] on input "18" at bounding box center [1339, 568] width 55 height 26
click at [1325, 572] on input "16" at bounding box center [1339, 568] width 55 height 26
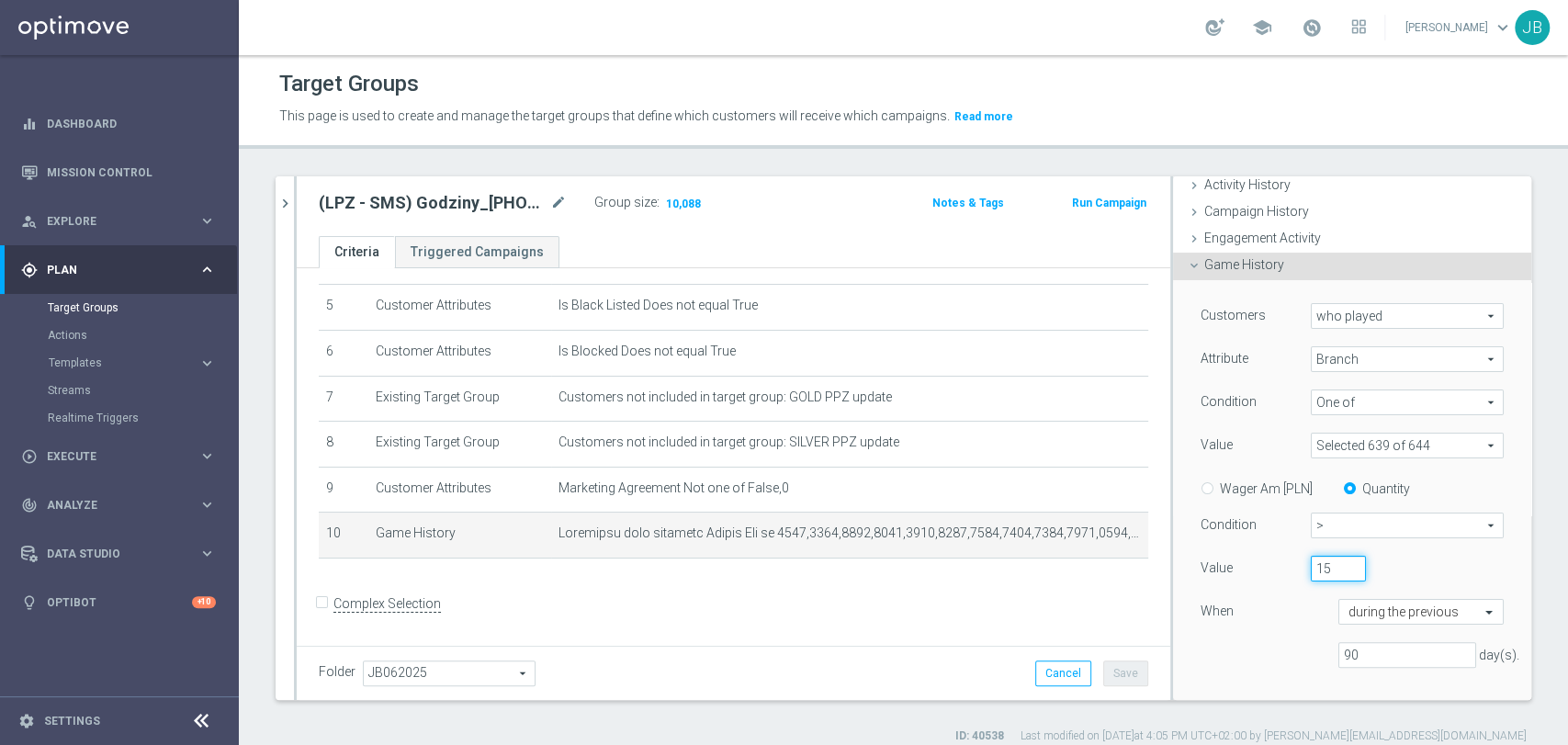
type input "15"
click at [1325, 572] on input "15" at bounding box center [1339, 568] width 55 height 26
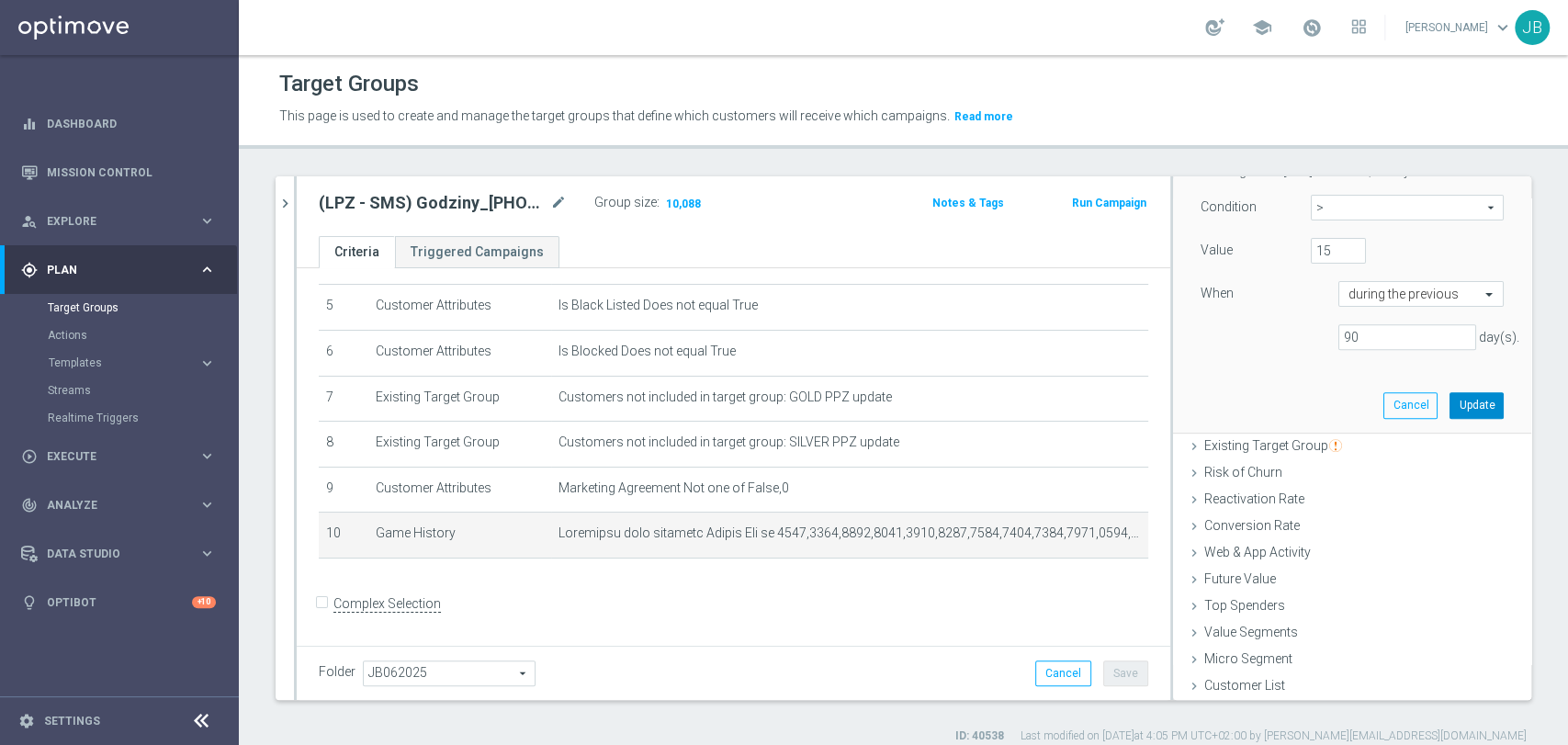
click at [1450, 399] on button "Update" at bounding box center [1477, 405] width 54 height 26
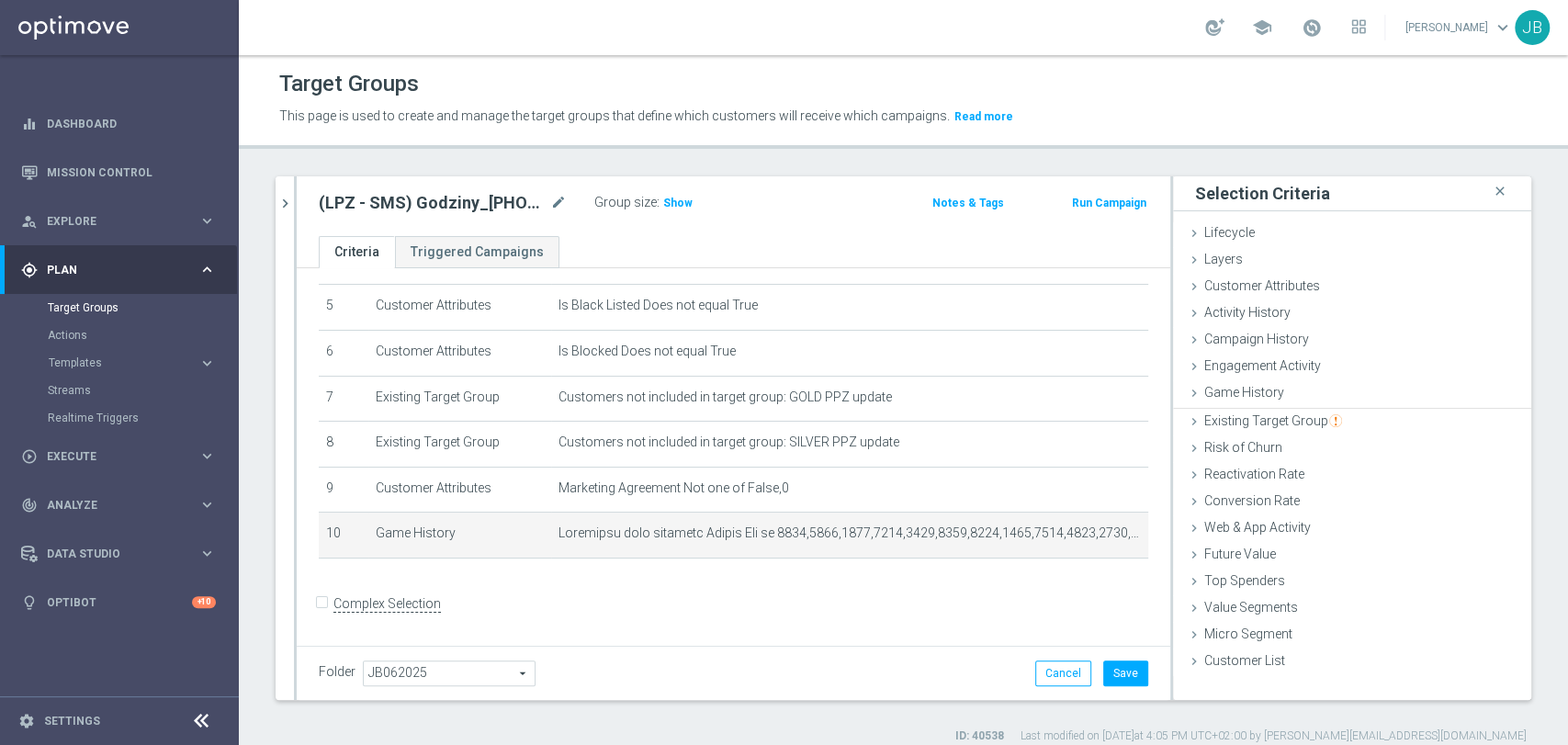
scroll to position [0, 0]
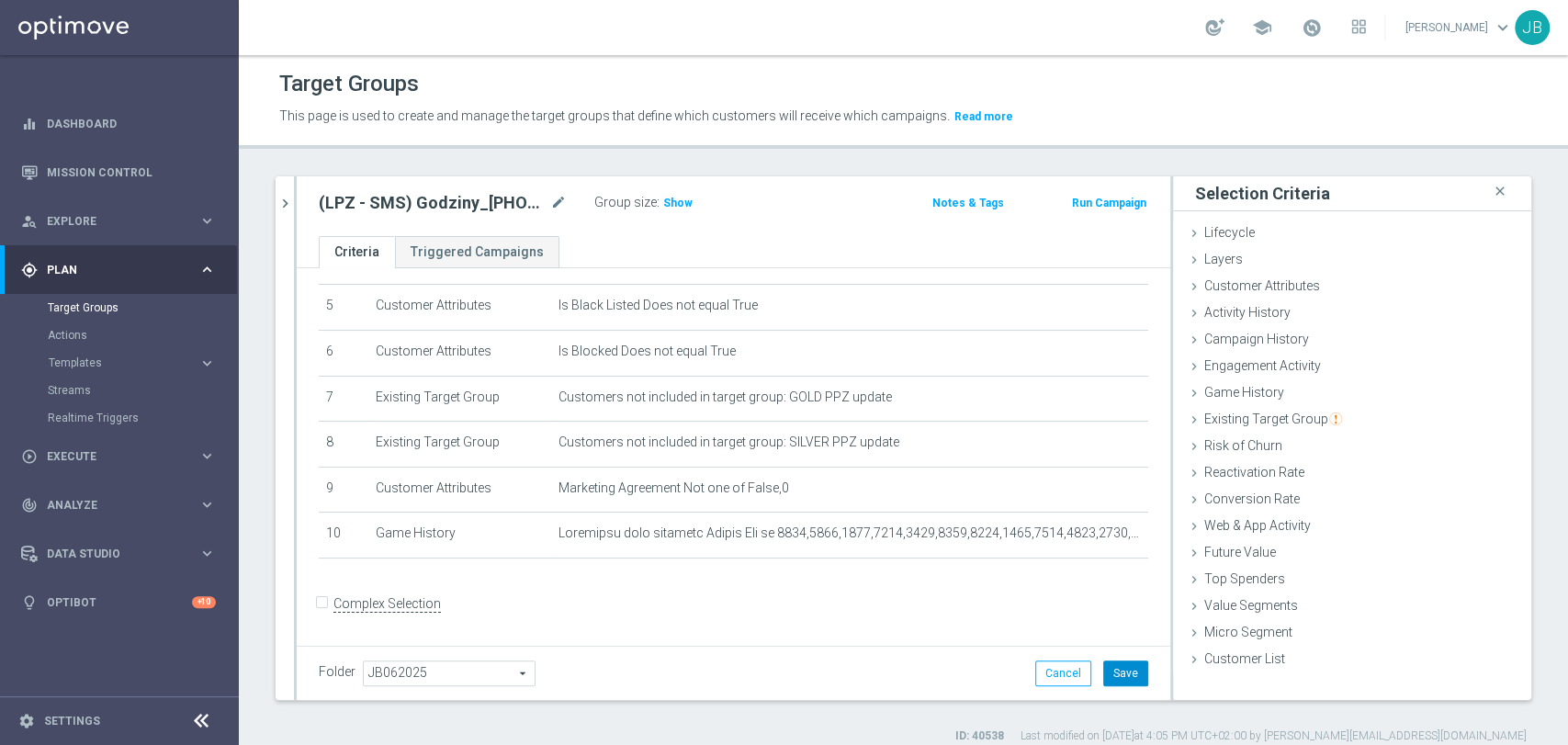
click at [1103, 666] on button "Save" at bounding box center [1126, 673] width 45 height 26
click at [685, 201] on span "Show" at bounding box center [678, 202] width 29 height 13
